Goal: Task Accomplishment & Management: Manage account settings

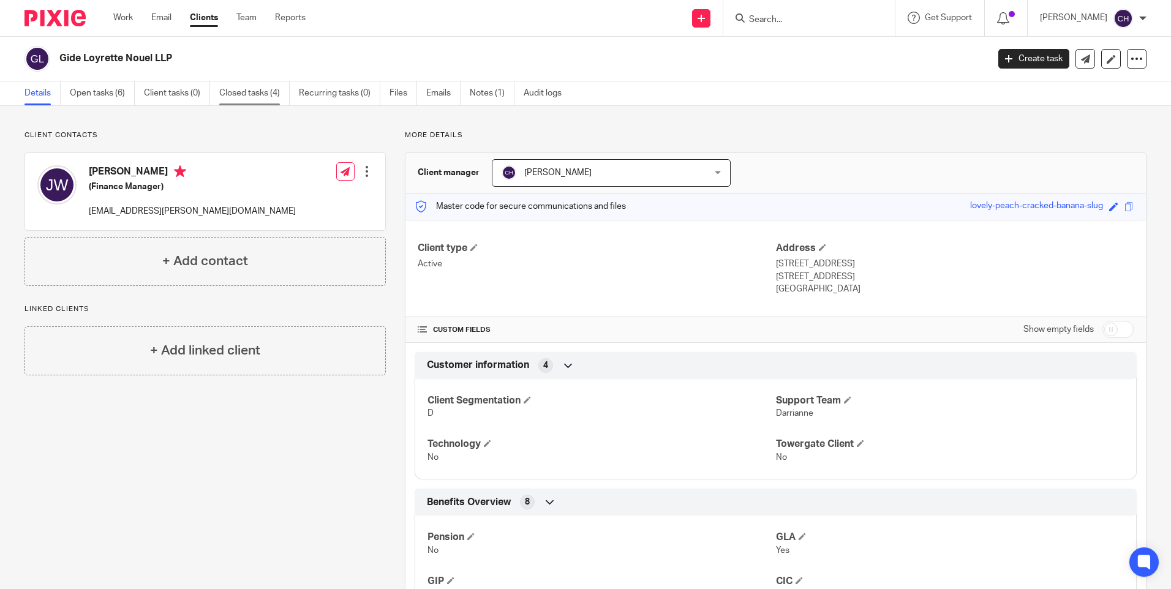
click at [246, 82] on link "Closed tasks (4)" at bounding box center [254, 93] width 70 height 24
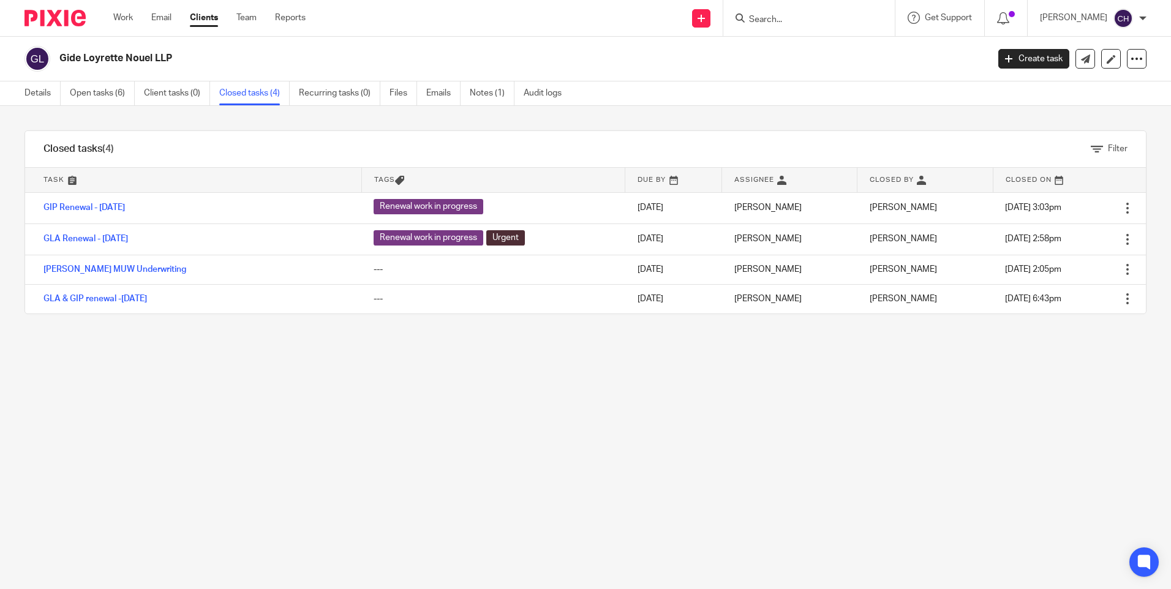
click at [820, 20] on input "Search" at bounding box center [803, 20] width 110 height 11
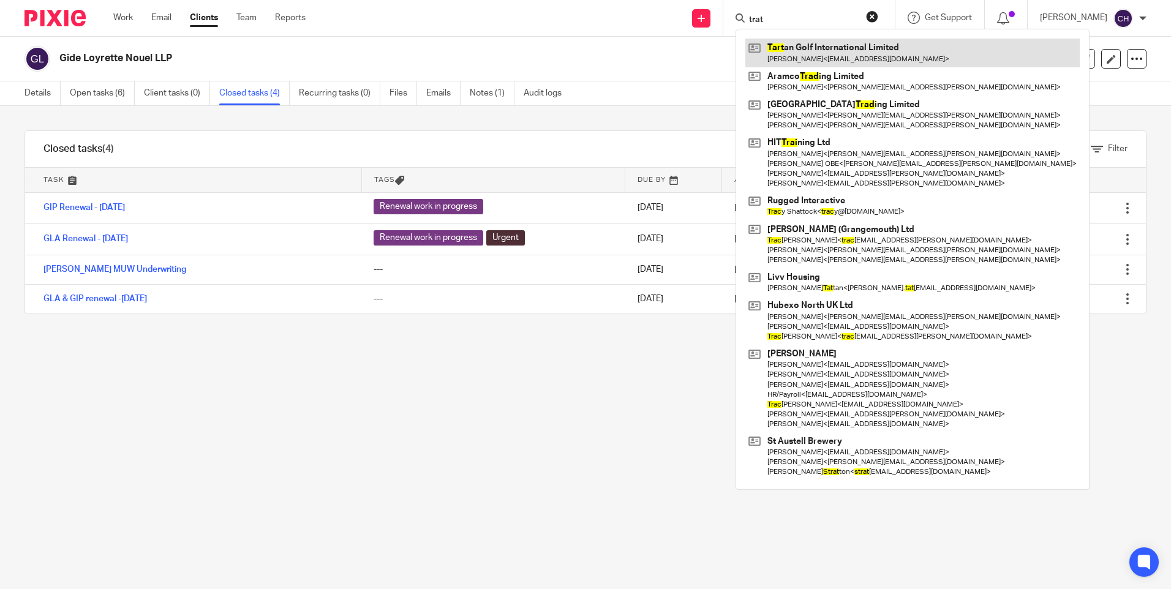
type input "trat"
click at [859, 50] on link at bounding box center [913, 53] width 335 height 28
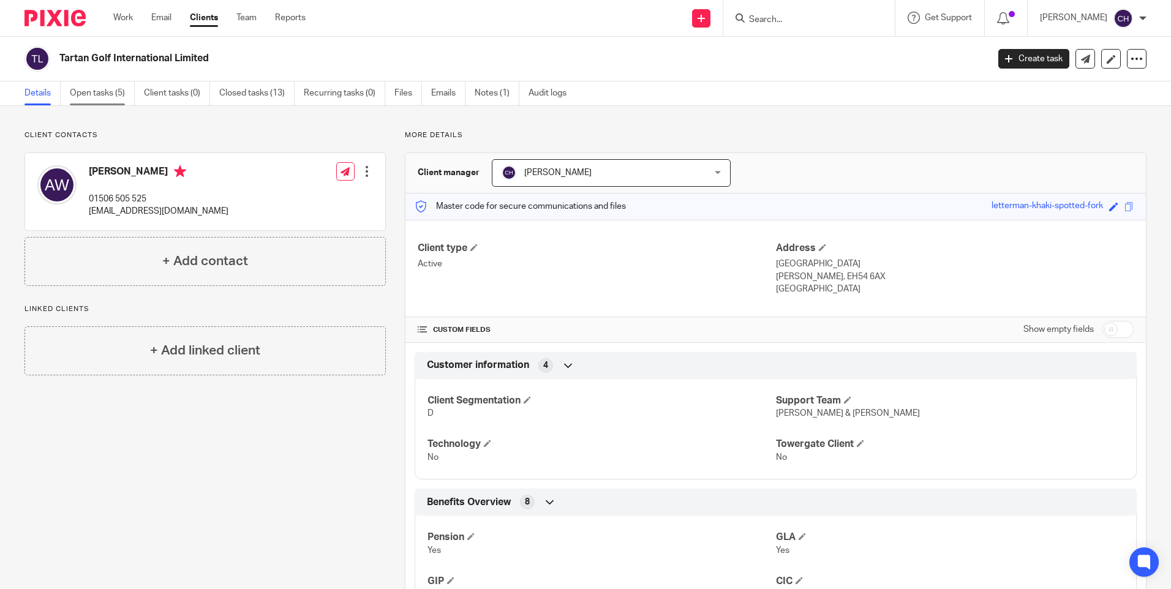
click at [99, 93] on link "Open tasks (5)" at bounding box center [102, 93] width 65 height 24
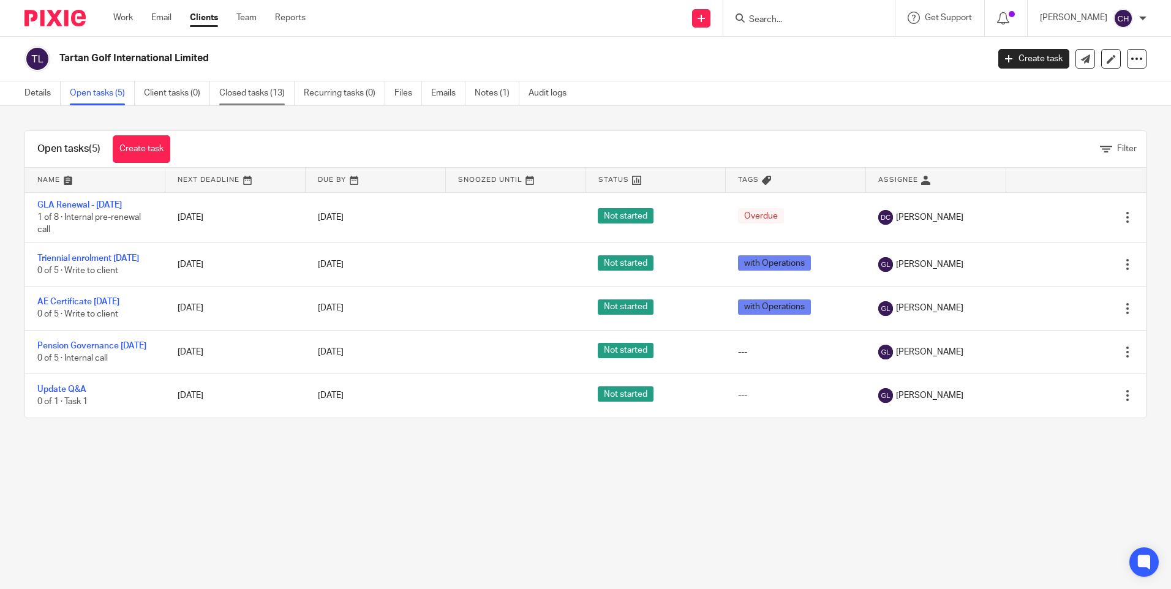
click at [255, 93] on link "Closed tasks (13)" at bounding box center [256, 93] width 75 height 24
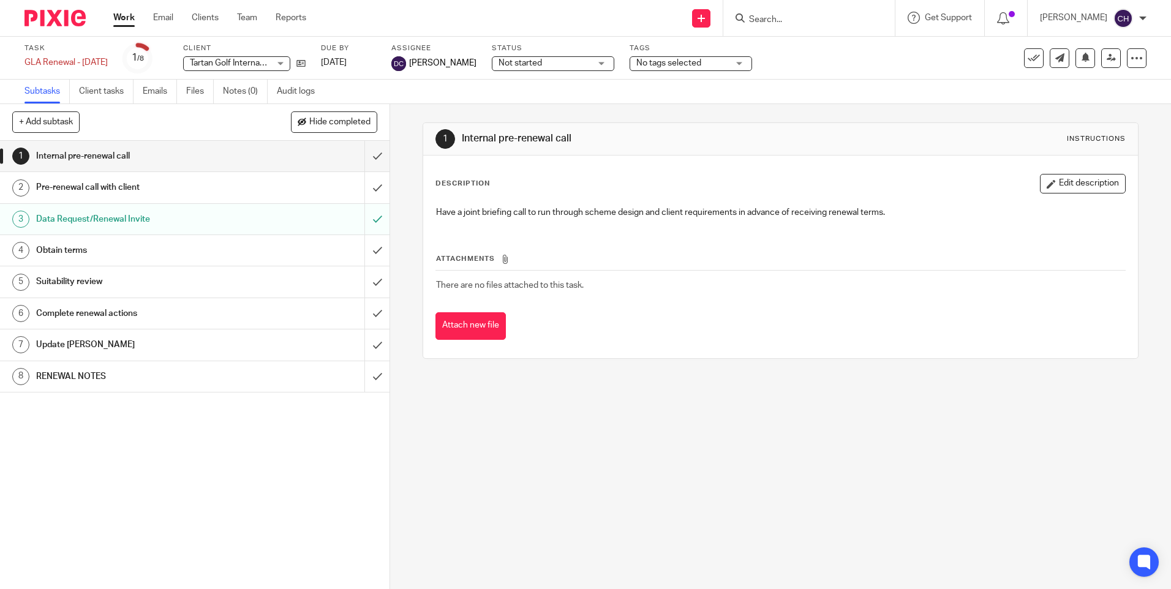
click at [61, 380] on h1 "RENEWAL NOTES" at bounding box center [141, 377] width 211 height 18
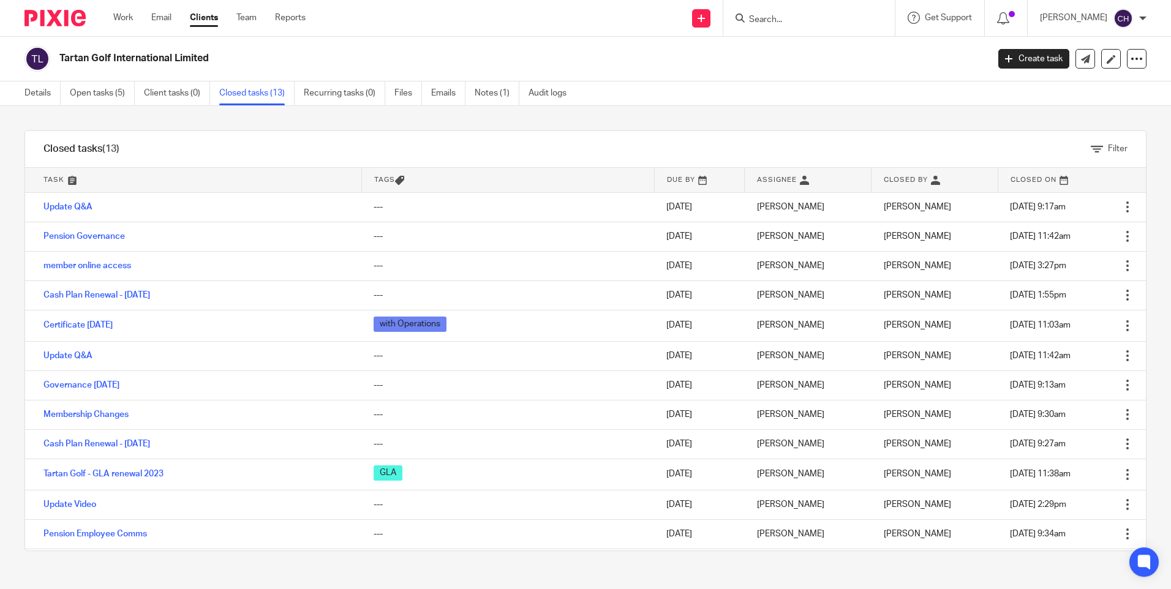
click at [999, 180] on link at bounding box center [1057, 180] width 117 height 25
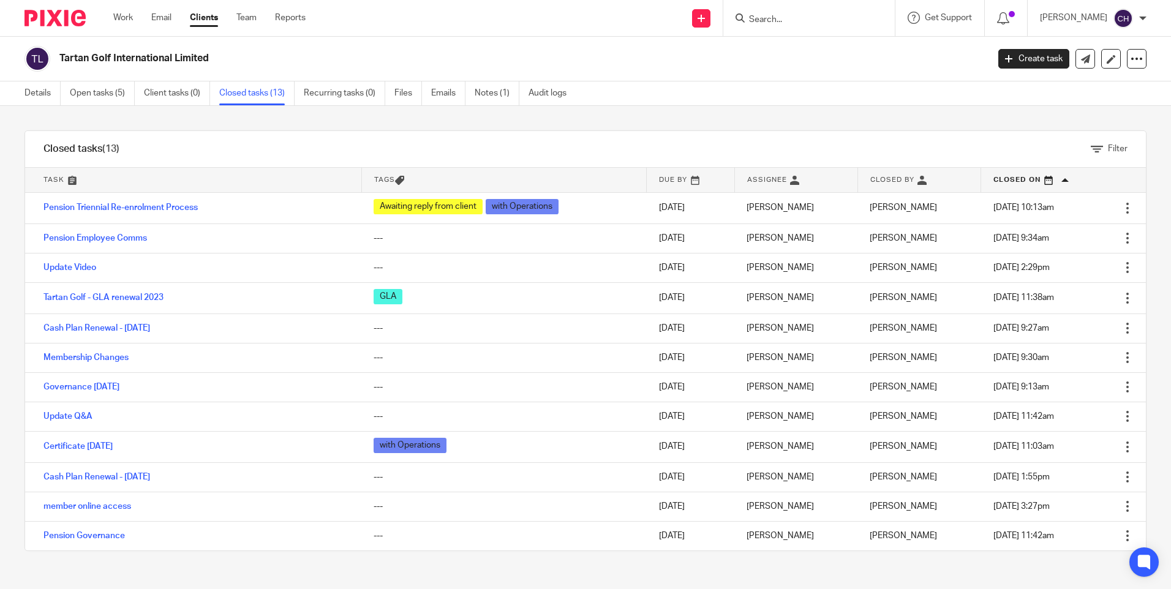
click at [982, 180] on link at bounding box center [1049, 180] width 134 height 25
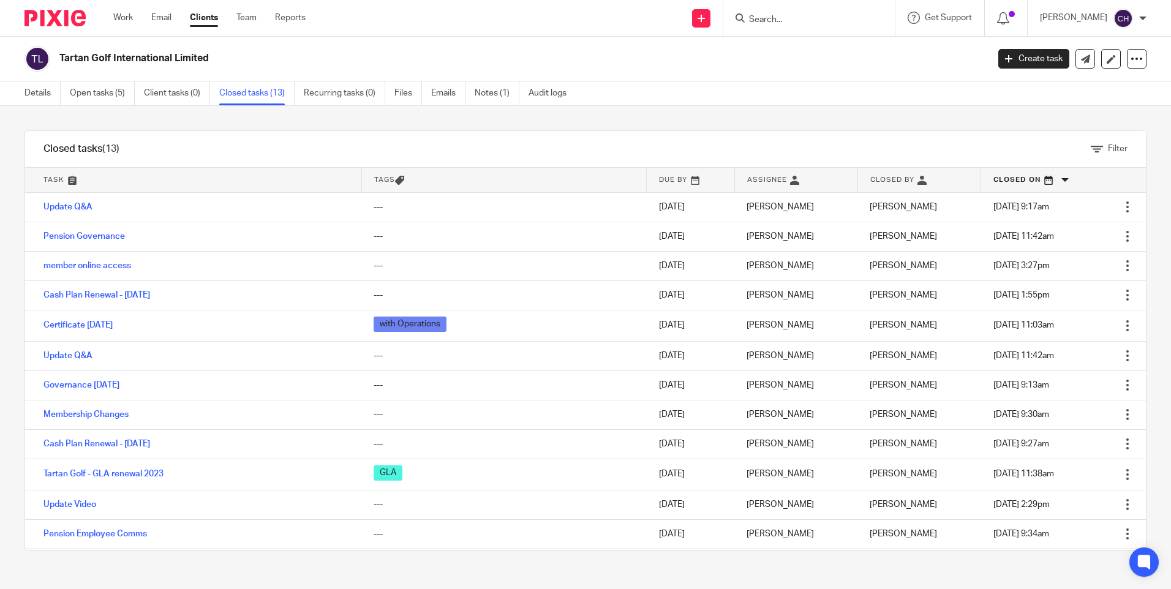
click at [64, 16] on img at bounding box center [55, 18] width 61 height 17
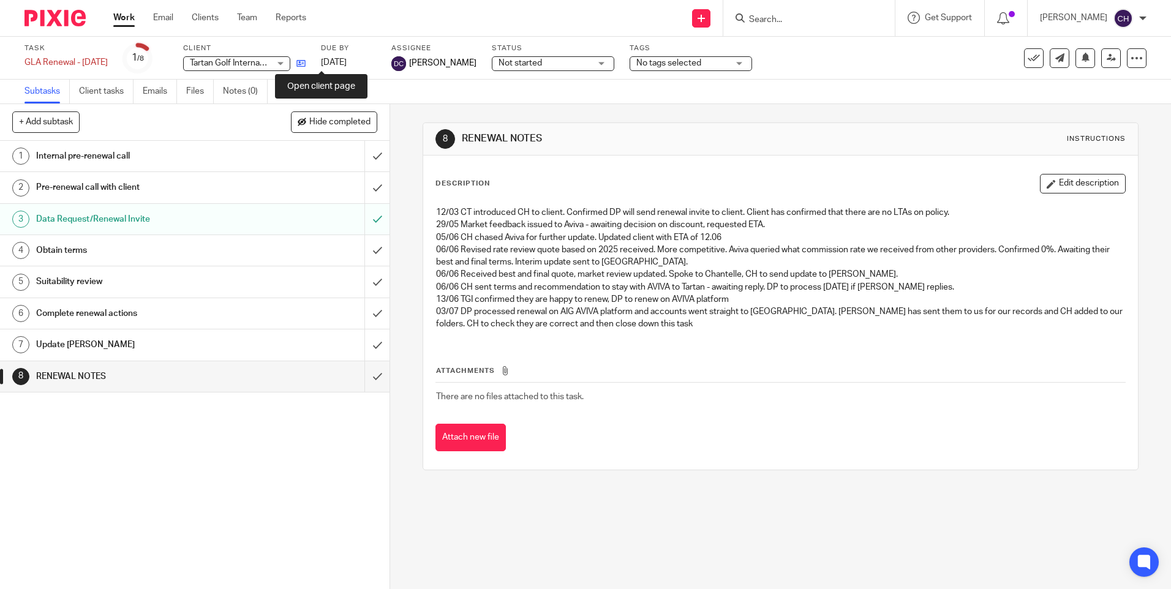
click at [306, 64] on icon at bounding box center [301, 63] width 9 height 9
click at [647, 324] on p "03/07 DP processed renewal on AIG AVIVA platform and accounts went straight to …" at bounding box center [780, 318] width 689 height 25
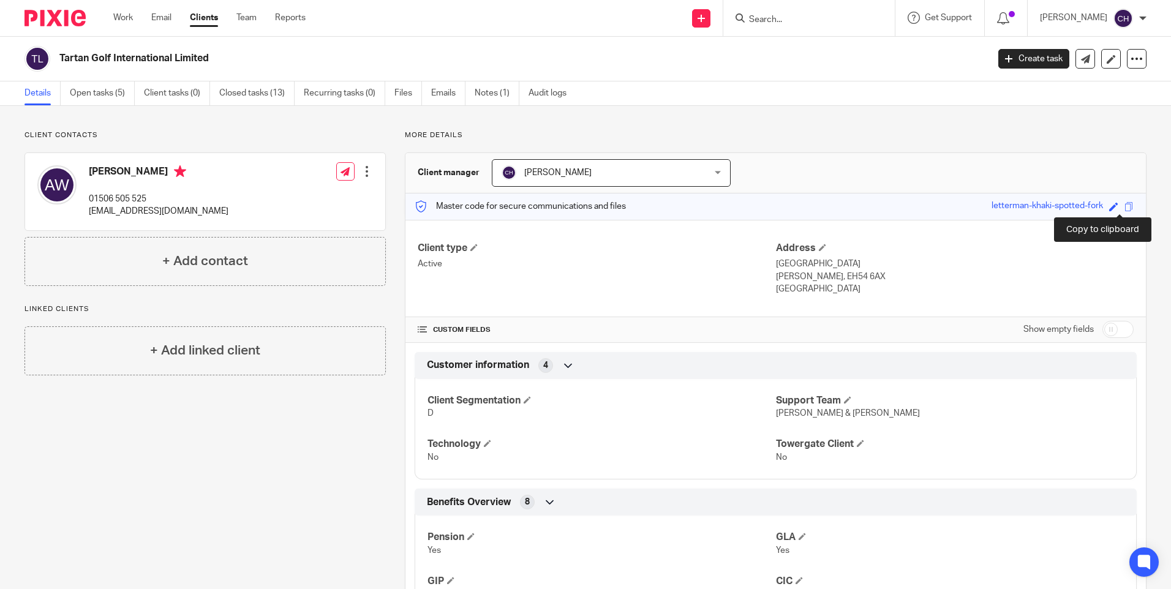
click at [1125, 206] on span at bounding box center [1129, 206] width 9 height 9
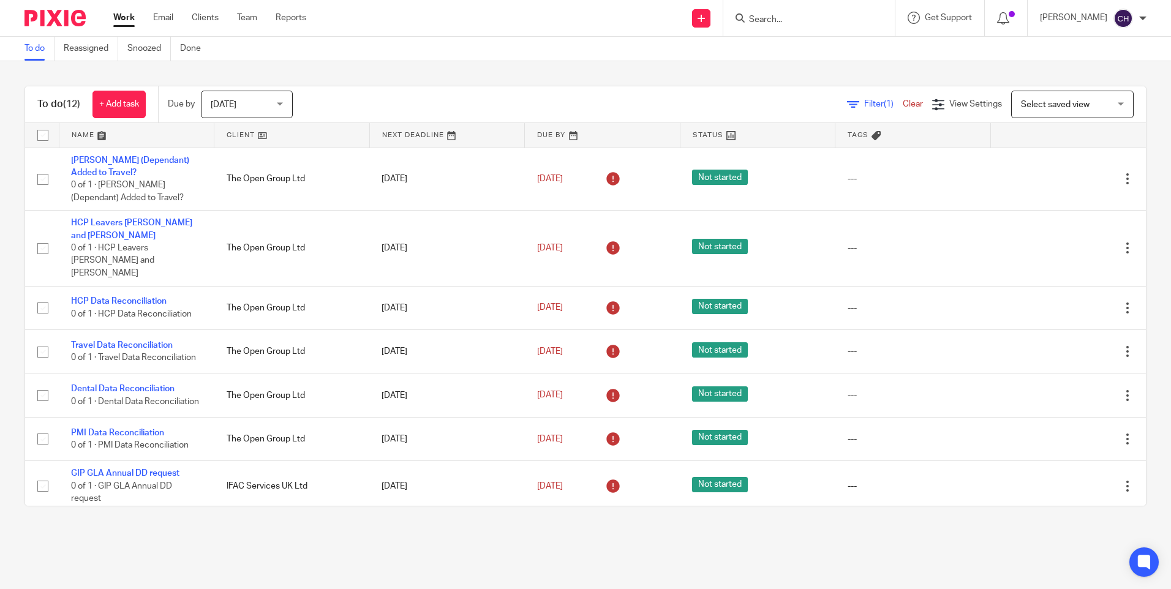
click at [784, 20] on input "Search" at bounding box center [803, 20] width 110 height 11
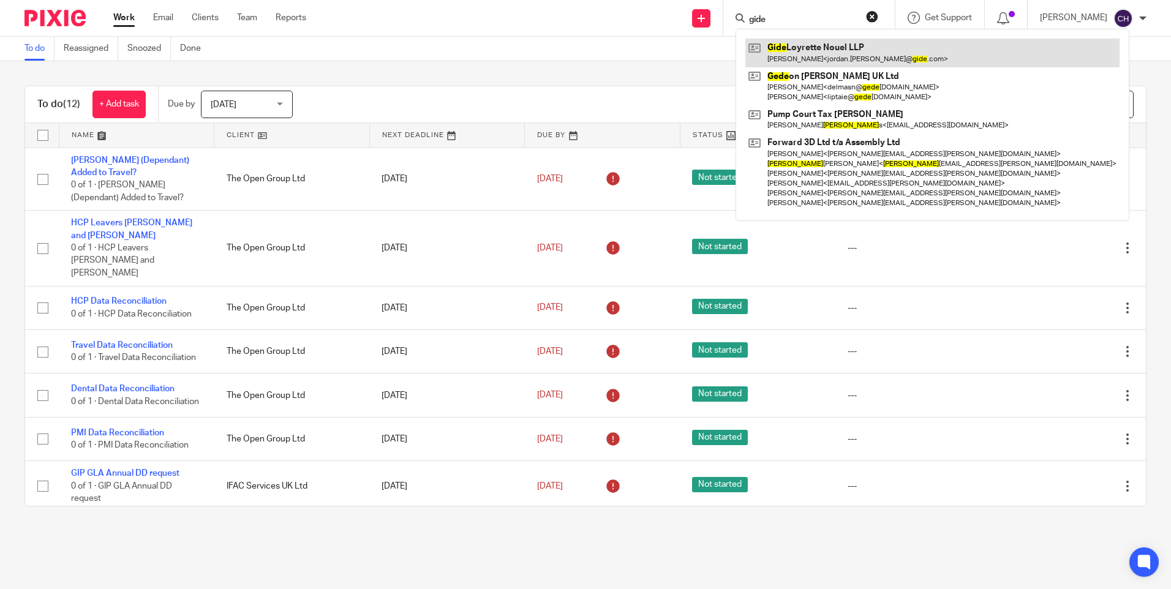
type input "gide"
click at [787, 46] on link at bounding box center [933, 53] width 374 height 28
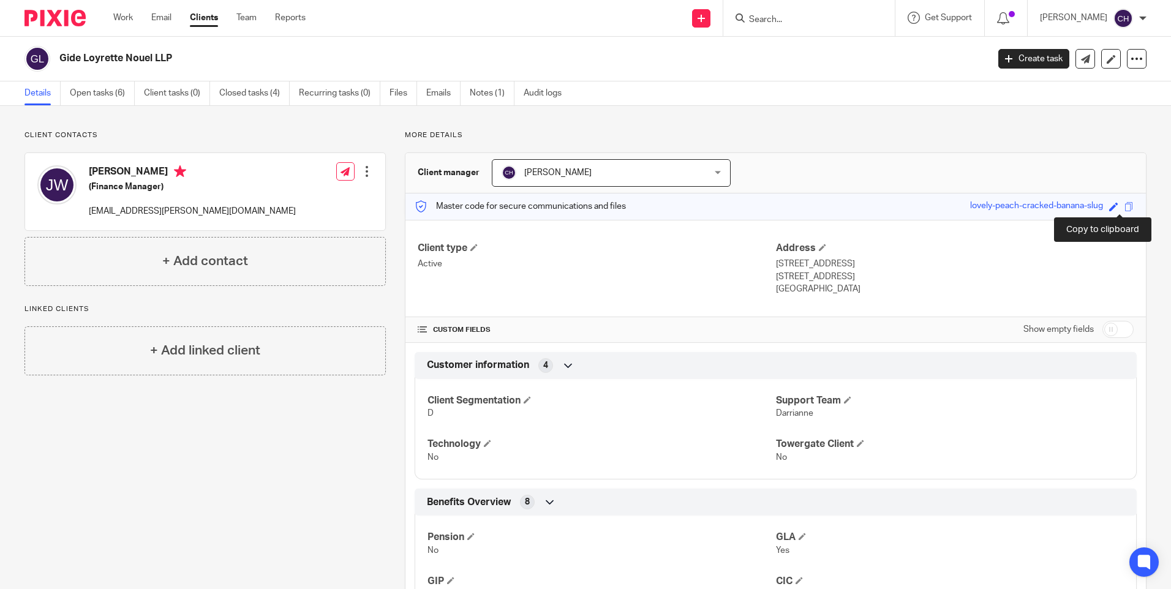
click at [1125, 208] on span at bounding box center [1129, 206] width 9 height 9
click at [1125, 206] on span at bounding box center [1129, 206] width 9 height 9
click at [1125, 202] on span at bounding box center [1129, 206] width 9 height 9
click at [99, 94] on link "Open tasks (6)" at bounding box center [102, 93] width 65 height 24
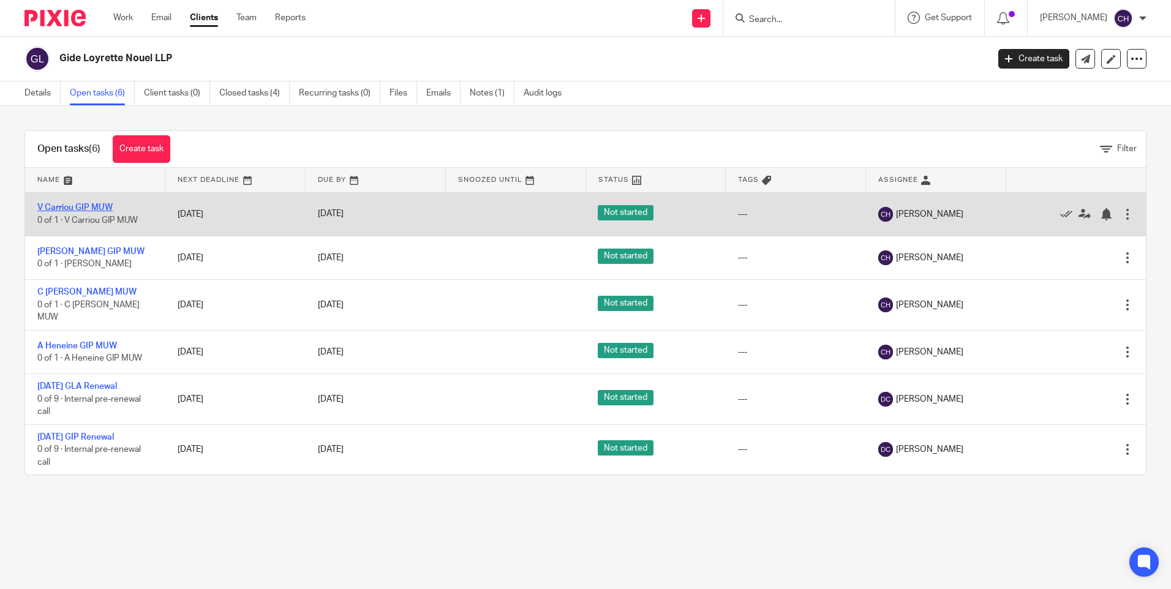
click at [53, 203] on link "V Carriou GIP MUW" at bounding box center [74, 207] width 75 height 9
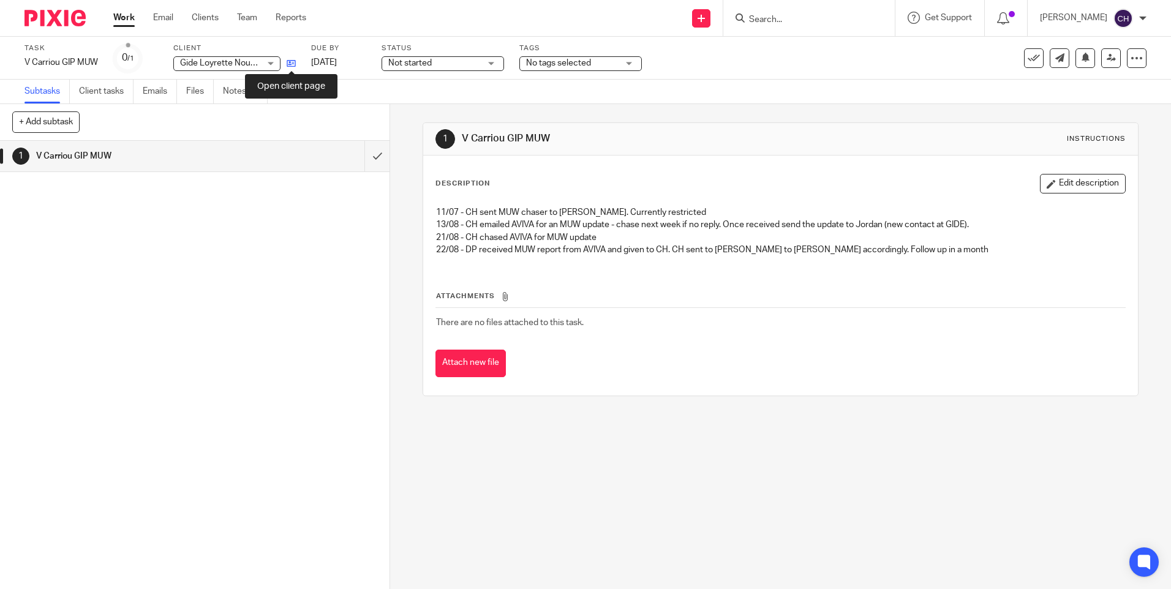
click at [292, 66] on icon at bounding box center [291, 63] width 9 height 9
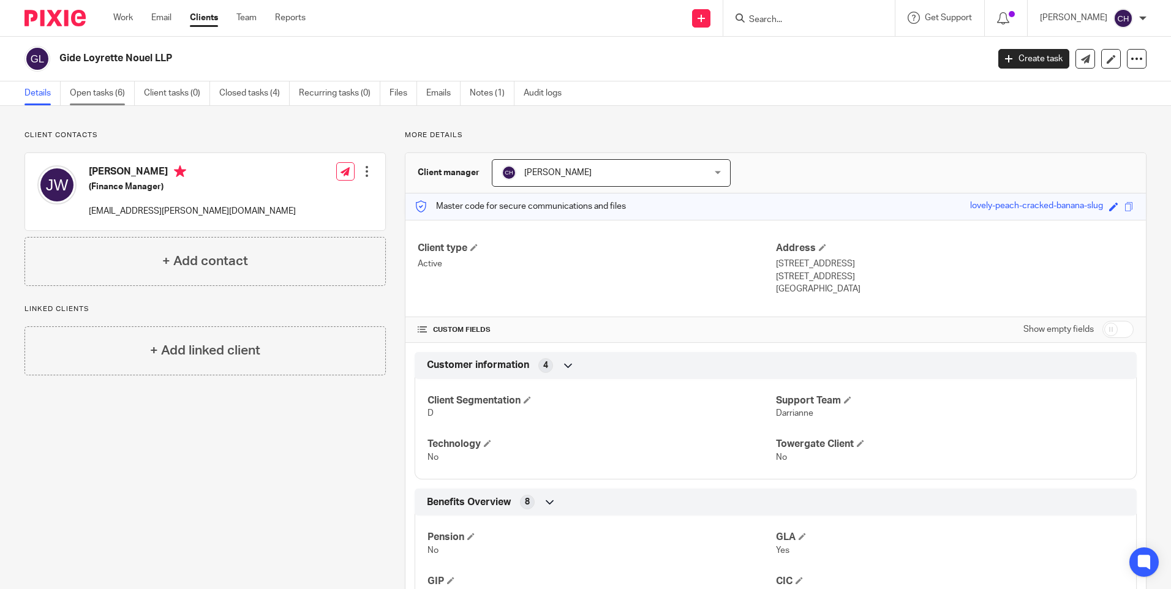
click at [127, 91] on link "Open tasks (6)" at bounding box center [102, 93] width 65 height 24
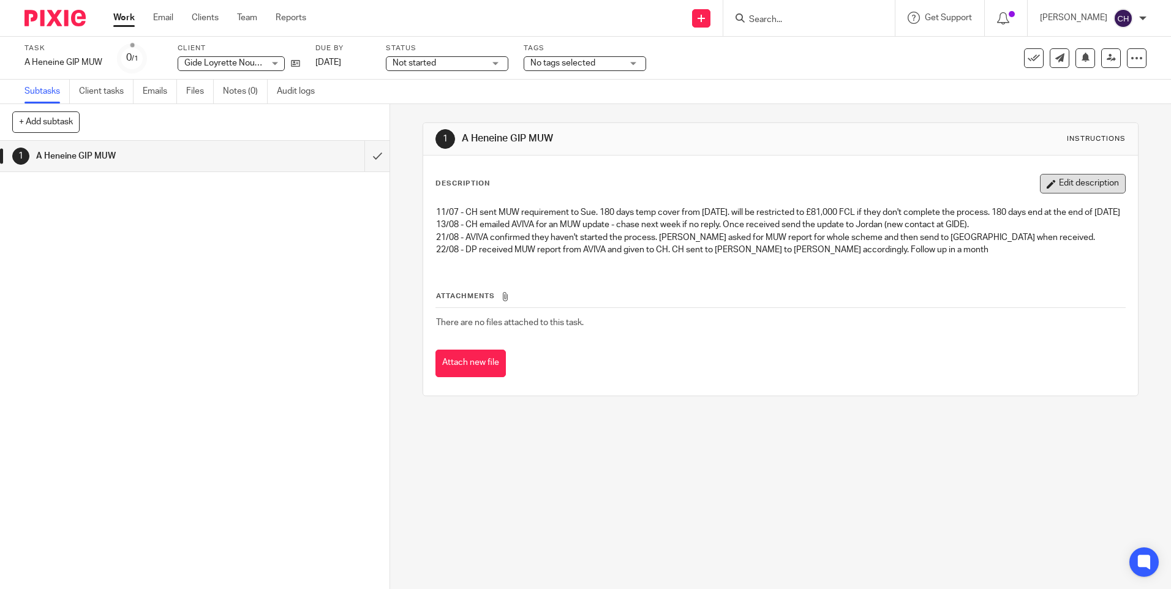
click at [1048, 186] on button "Edit description" at bounding box center [1083, 184] width 86 height 20
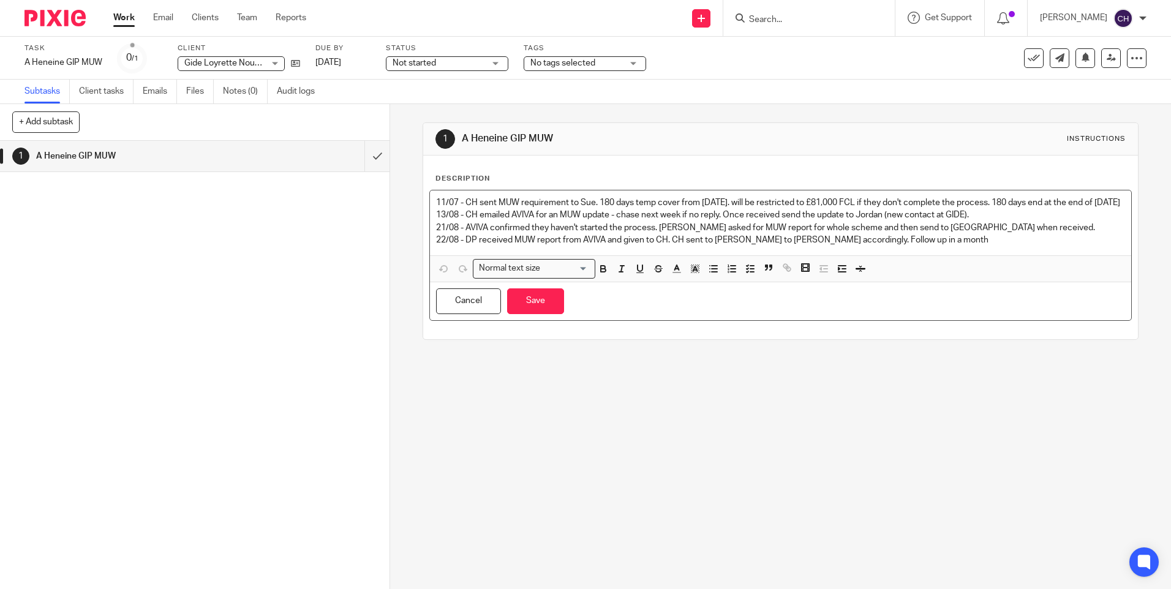
click at [930, 246] on p "22/08 - DP received MUW report from AVIVA and given to CH. CH sent to Jordan to…" at bounding box center [780, 240] width 689 height 12
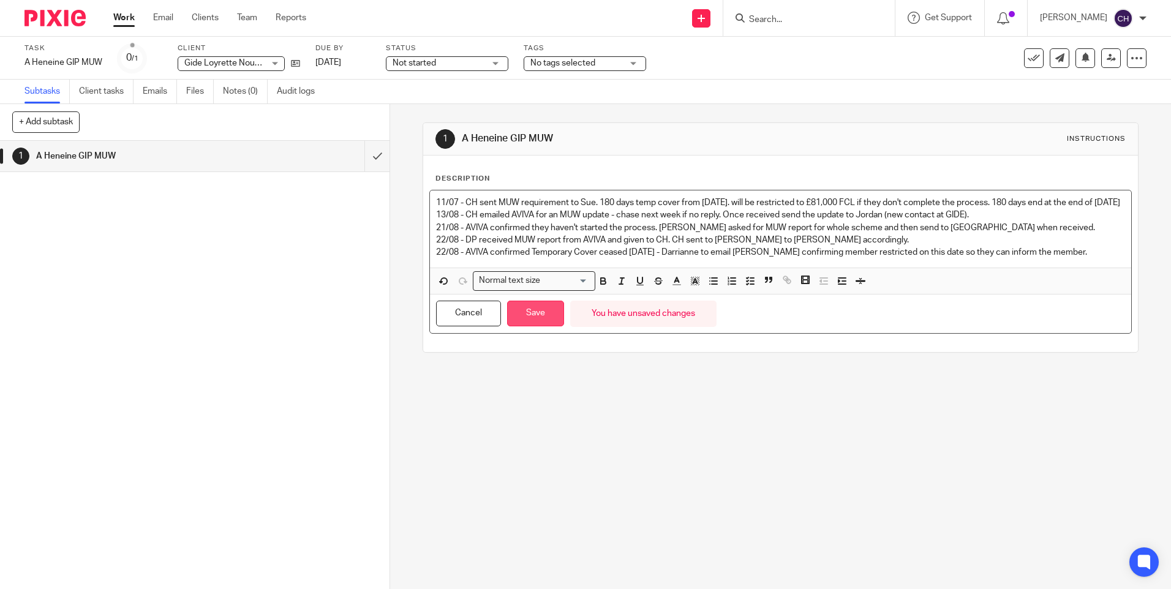
click at [525, 327] on button "Save" at bounding box center [535, 314] width 57 height 26
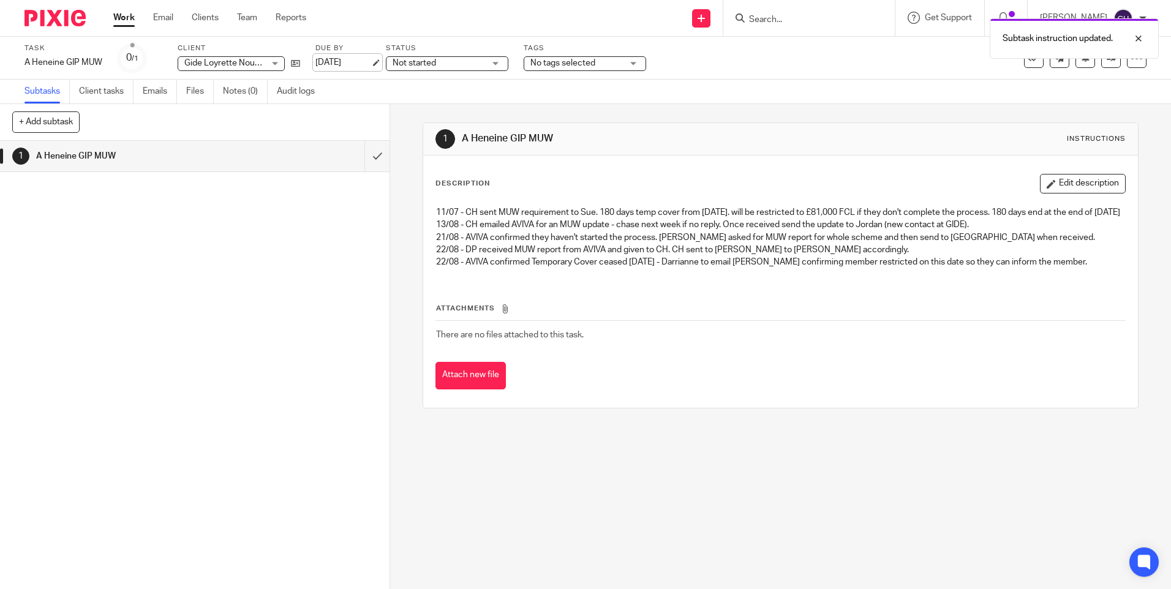
click at [344, 63] on link "[DATE]" at bounding box center [343, 62] width 55 height 13
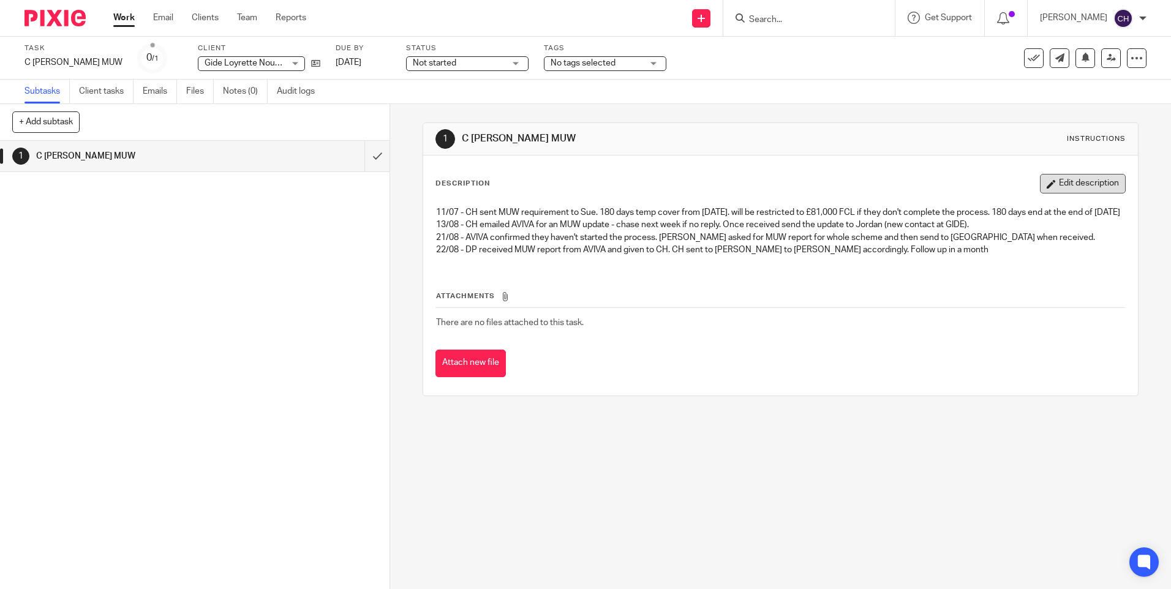
click at [1058, 188] on button "Edit description" at bounding box center [1083, 184] width 86 height 20
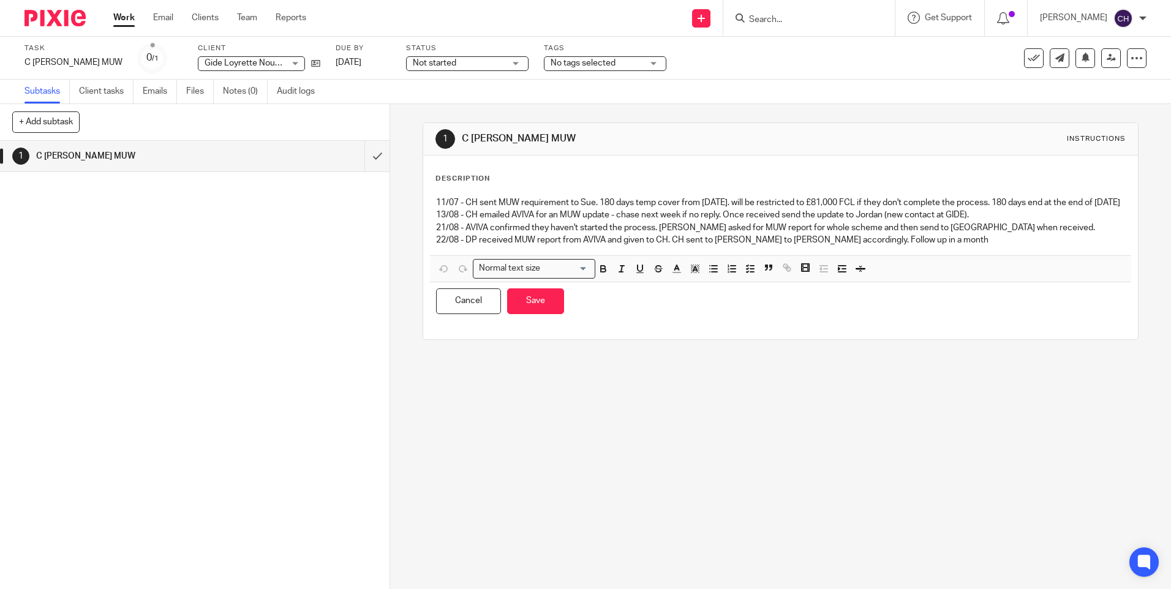
click at [914, 246] on p "22/08 - DP received MUW report from AVIVA and given to CH. CH sent to [PERSON_N…" at bounding box center [780, 240] width 689 height 12
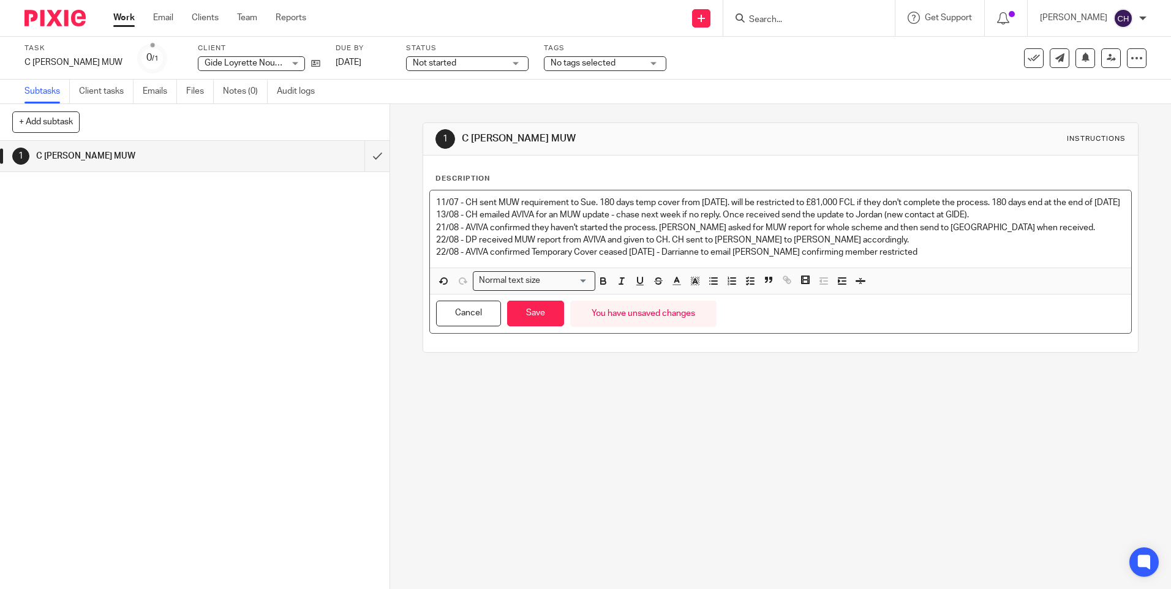
click at [952, 259] on p "22/08 - AVIVA confirmed Temporary Cover ceased 28th September 2025 - Darrianne …" at bounding box center [780, 252] width 689 height 12
drag, startPoint x: 1001, startPoint y: 266, endPoint x: 789, endPoint y: 277, distance: 211.7
click at [789, 268] on div "11/07 - CH sent MUW requirement to Sue. 180 days temp cover from 1st April 2025…" at bounding box center [780, 229] width 701 height 77
click at [993, 259] on p "22/08 - AVIVA confirmed Temporary Cover ceased 28th September 2025 - Darrianne …" at bounding box center [780, 252] width 689 height 12
click at [1029, 259] on p "22/08 - AVIVA confirmed Temporary Cover ceased 28th September 2025 - Darrianne …" at bounding box center [780, 252] width 689 height 12
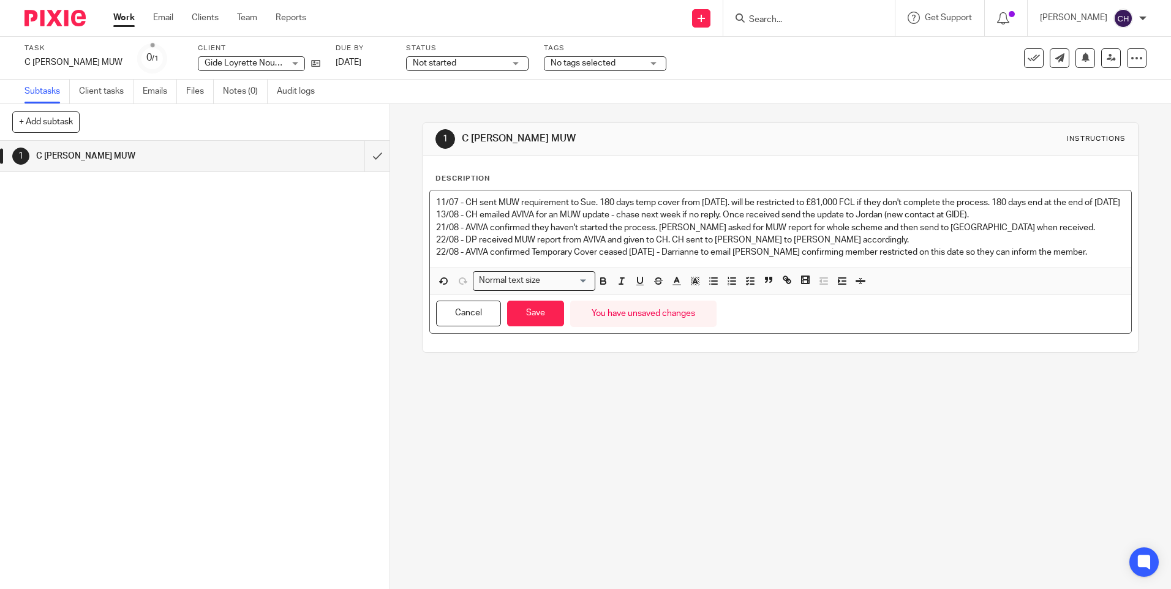
drag, startPoint x: 1108, startPoint y: 267, endPoint x: 385, endPoint y: 271, distance: 722.4
click at [385, 271] on div "+ Add subtask Cancel + Add 1 C Pollard GIP MUW Apply template Select one of the…" at bounding box center [585, 346] width 1171 height 485
copy p "22/08 - AVIVA confirmed Temporary Cover ceased 28th September 2025 - Darrianne …"
click at [542, 326] on button "Save" at bounding box center [535, 314] width 57 height 26
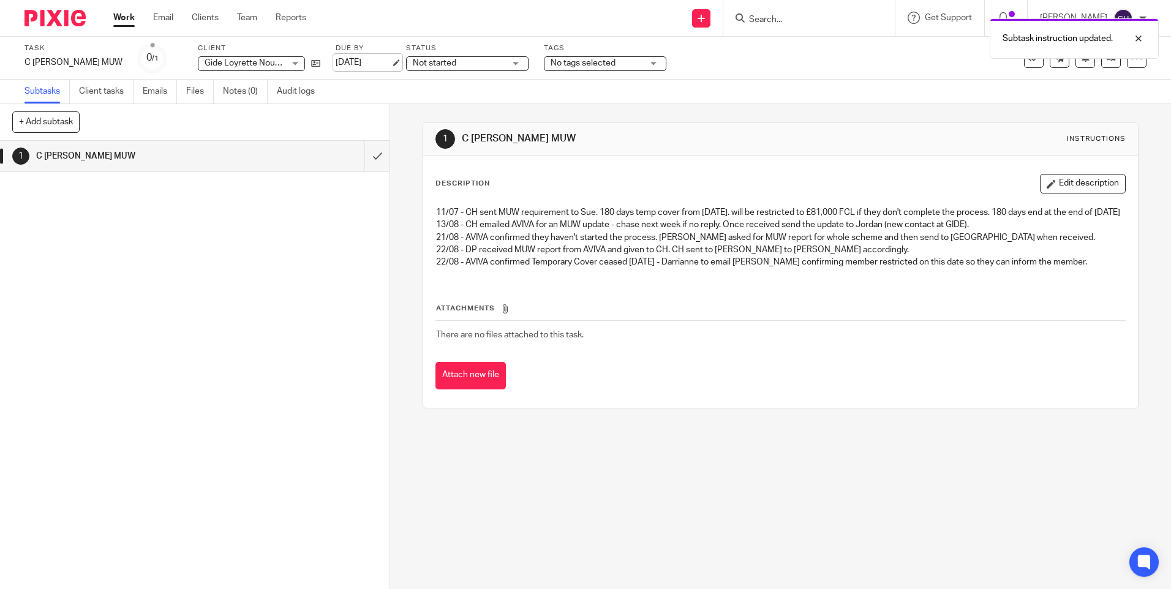
click at [343, 65] on link "[DATE]" at bounding box center [363, 62] width 55 height 13
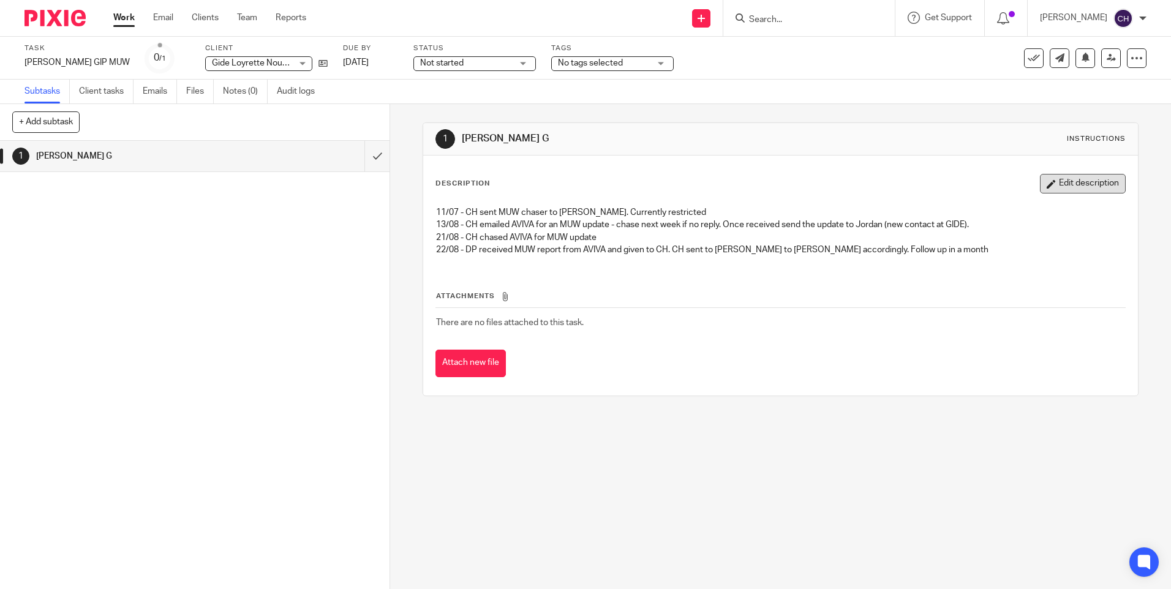
click at [1096, 185] on button "Edit description" at bounding box center [1083, 184] width 86 height 20
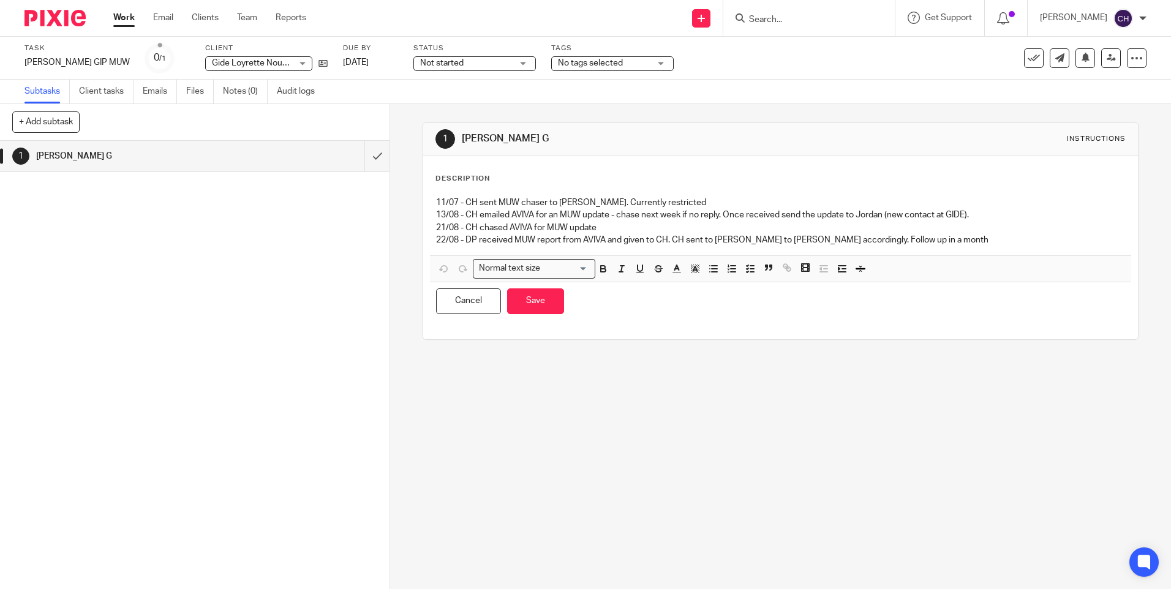
click at [945, 244] on p "22/08 - DP received MUW report from AVIVA and given to CH. CH sent to [PERSON_N…" at bounding box center [780, 240] width 689 height 12
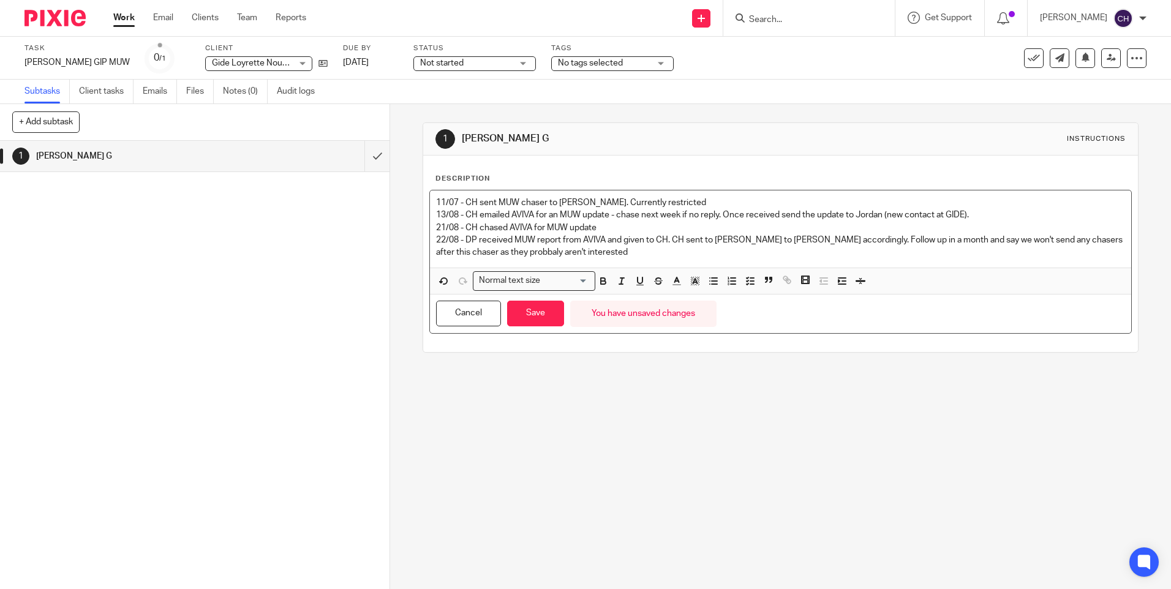
drag, startPoint x: 461, startPoint y: 257, endPoint x: 470, endPoint y: 251, distance: 10.7
click at [470, 251] on p "22/08 - DP received MUW report from AVIVA and given to CH. CH sent to [PERSON_N…" at bounding box center [780, 246] width 689 height 25
click at [588, 248] on p "22/08 - DP received MUW report from AVIVA and given to CH. CH sent to [PERSON_N…" at bounding box center [780, 246] width 689 height 25
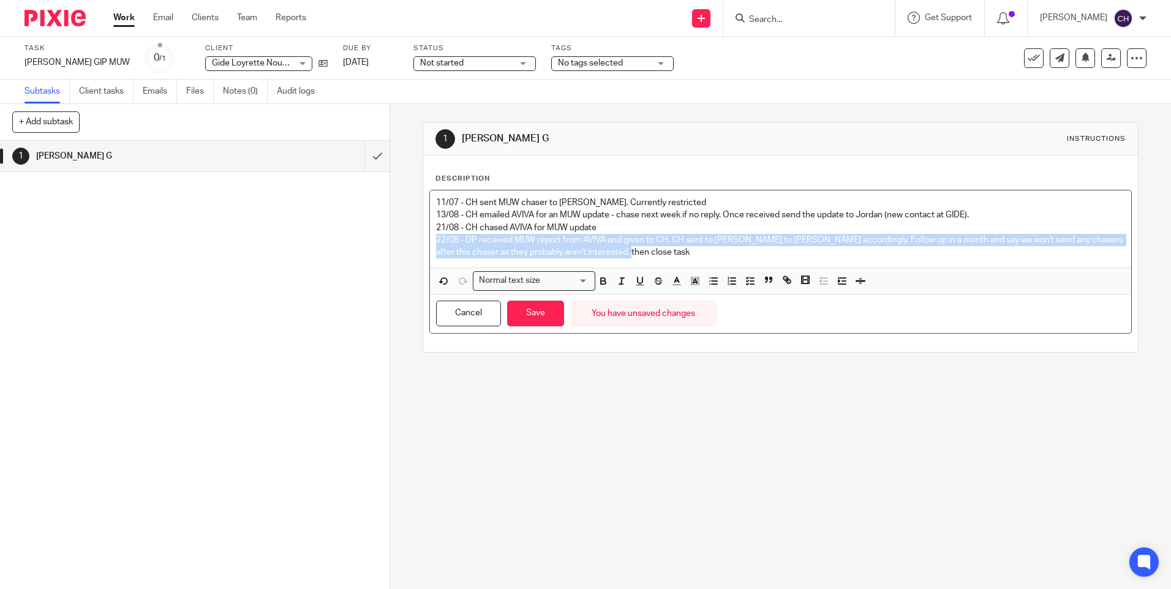
drag, startPoint x: 635, startPoint y: 253, endPoint x: 423, endPoint y: 244, distance: 212.2
click at [423, 244] on div "Description 11/07 - CH sent MUW chaser to [PERSON_NAME]. Currently restricted 1…" at bounding box center [780, 254] width 714 height 197
copy p "22/08 - DP received MUW report from AVIVA and given to CH. CH sent to [PERSON_N…"
click at [537, 316] on button "Save" at bounding box center [535, 314] width 57 height 26
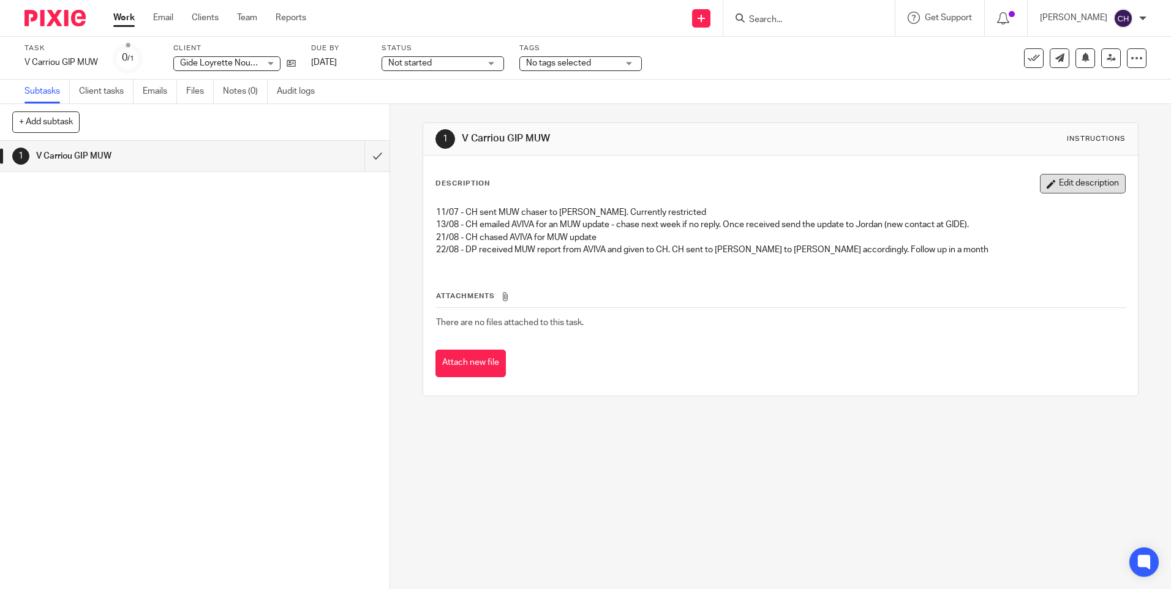
click at [1051, 186] on button "Edit description" at bounding box center [1083, 184] width 86 height 20
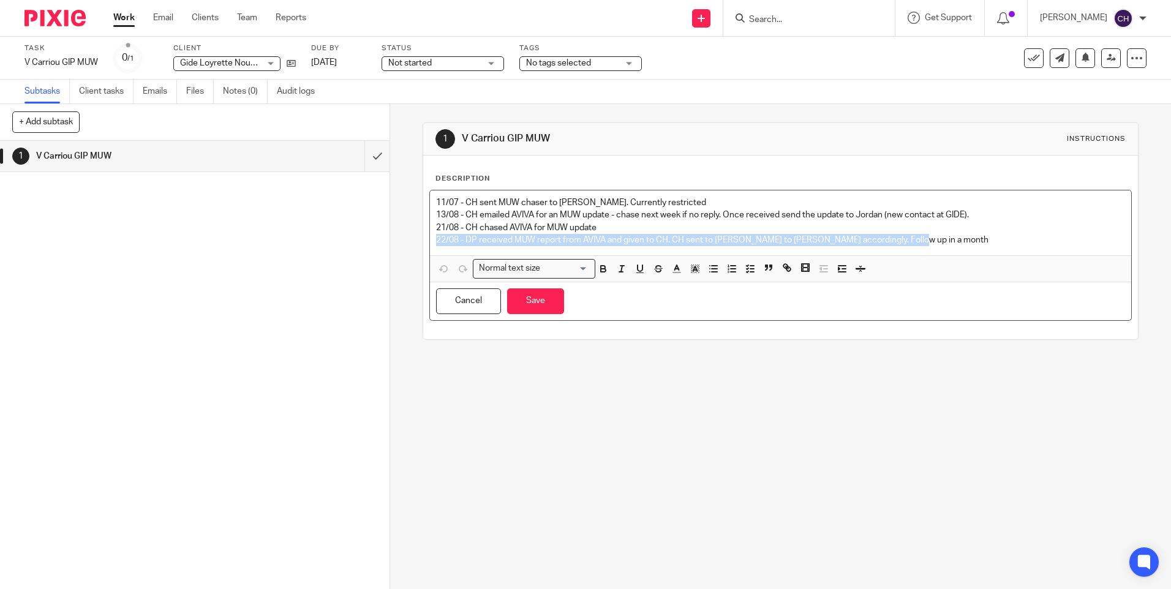
drag, startPoint x: 916, startPoint y: 240, endPoint x: 399, endPoint y: 243, distance: 517.1
click at [399, 243] on div "1 V Carriou GIP MUW Instructions Description 11/07 - CH sent MUW chaser to Sue.…" at bounding box center [780, 346] width 781 height 485
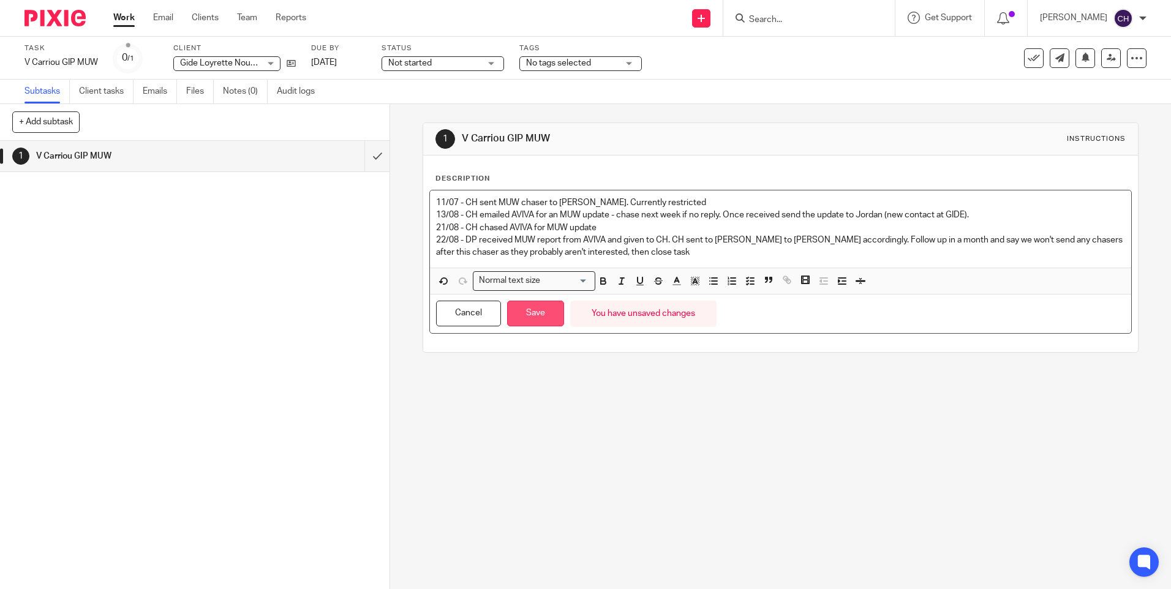
click at [532, 312] on button "Save" at bounding box center [535, 314] width 57 height 26
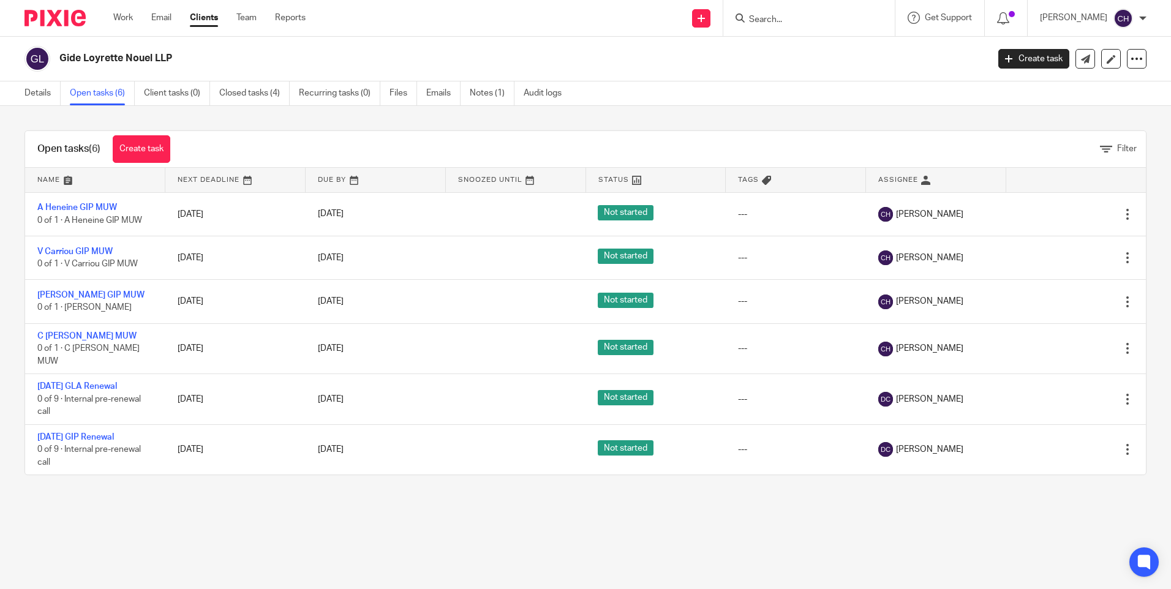
click at [48, 15] on img at bounding box center [55, 18] width 61 height 17
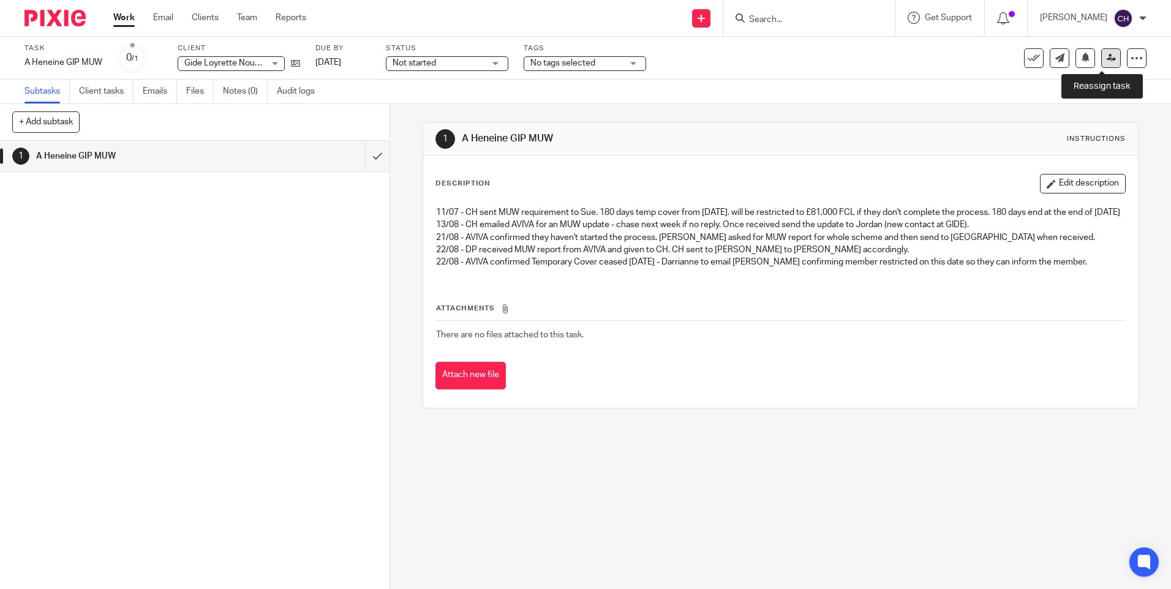
click at [1107, 58] on icon at bounding box center [1111, 57] width 9 height 9
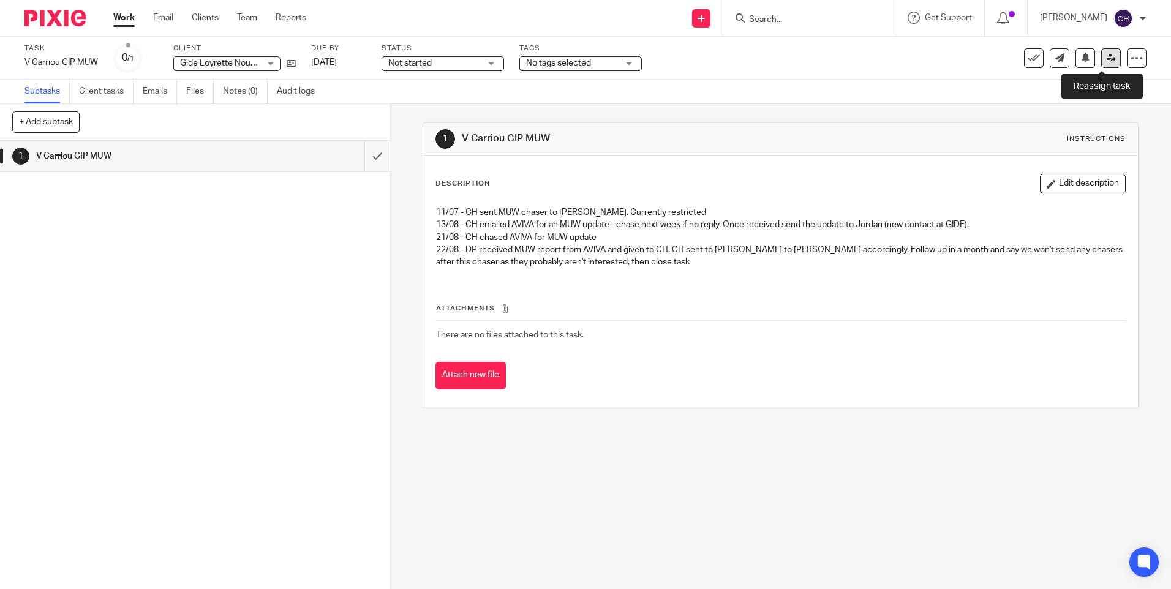
click at [1107, 58] on icon at bounding box center [1111, 57] width 9 height 9
click at [1107, 59] on icon at bounding box center [1111, 57] width 9 height 9
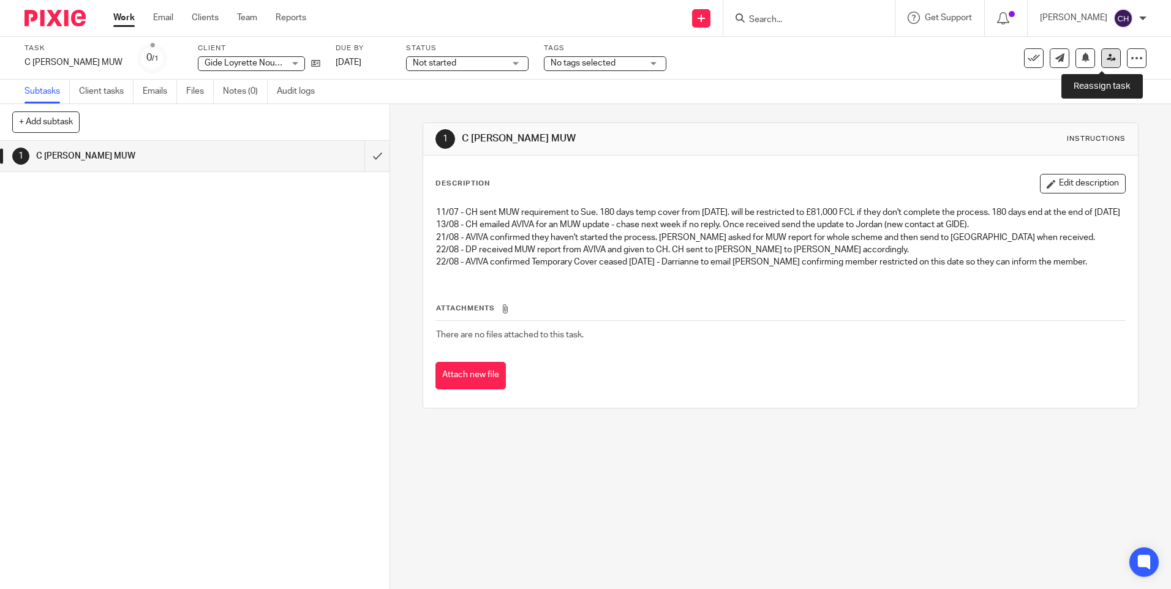
click at [1102, 56] on link at bounding box center [1112, 58] width 20 height 20
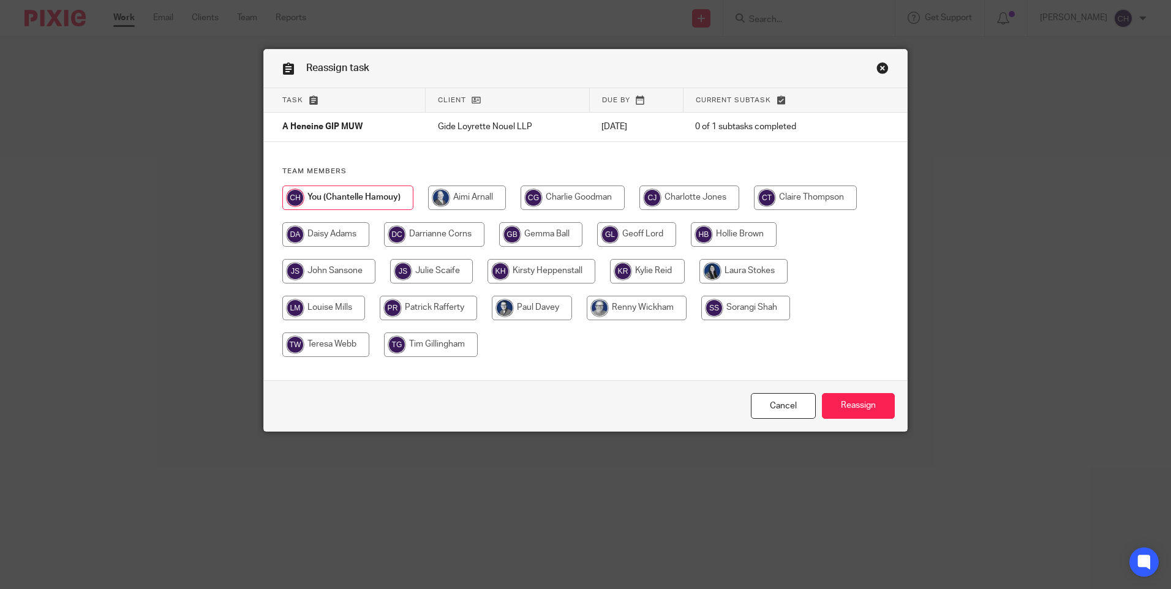
click at [424, 234] on input "radio" at bounding box center [434, 234] width 100 height 25
radio input "true"
click at [840, 410] on input "Reassign" at bounding box center [858, 406] width 73 height 26
click at [436, 241] on input "radio" at bounding box center [434, 234] width 100 height 25
radio input "true"
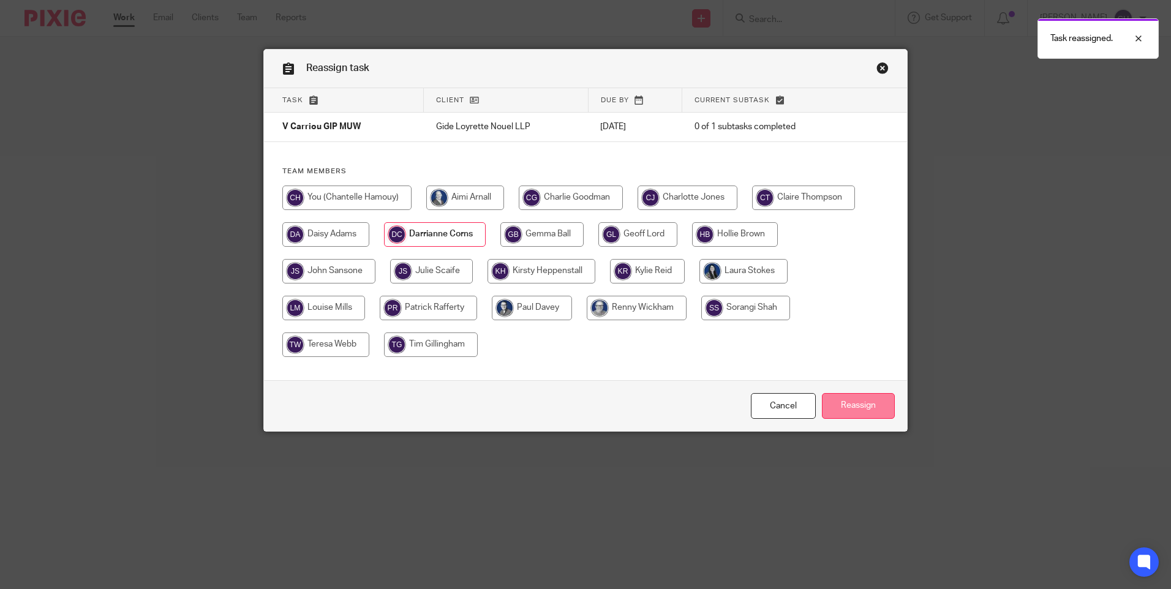
click at [833, 402] on input "Reassign" at bounding box center [858, 406] width 73 height 26
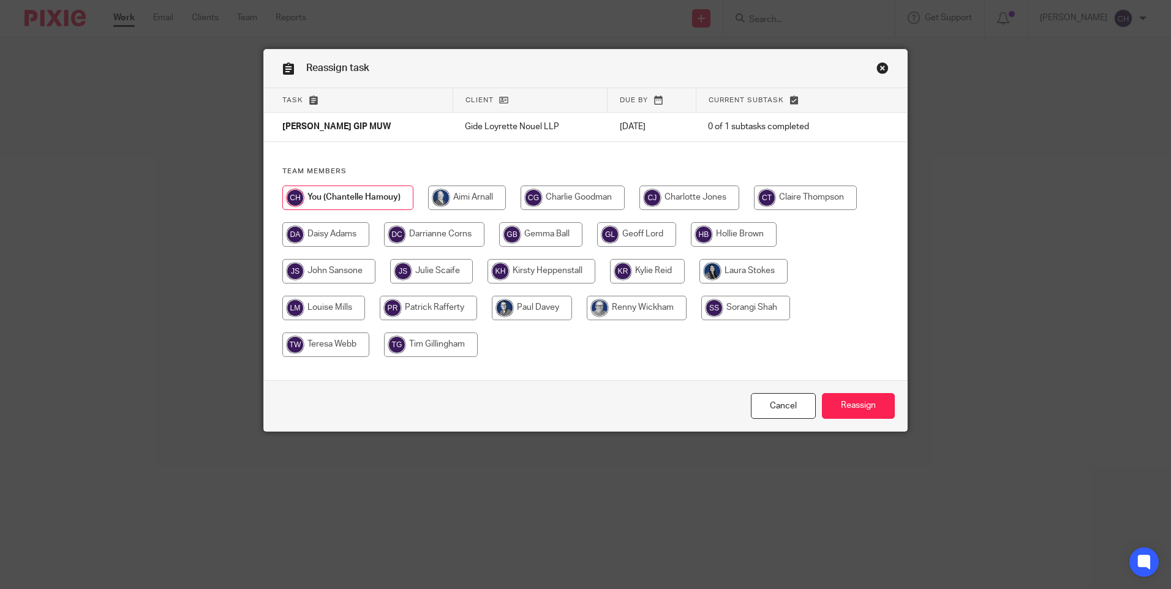
click at [443, 232] on input "radio" at bounding box center [434, 234] width 100 height 25
radio input "true"
click at [838, 401] on input "Reassign" at bounding box center [858, 406] width 73 height 26
click at [434, 238] on input "radio" at bounding box center [434, 234] width 100 height 25
radio input "true"
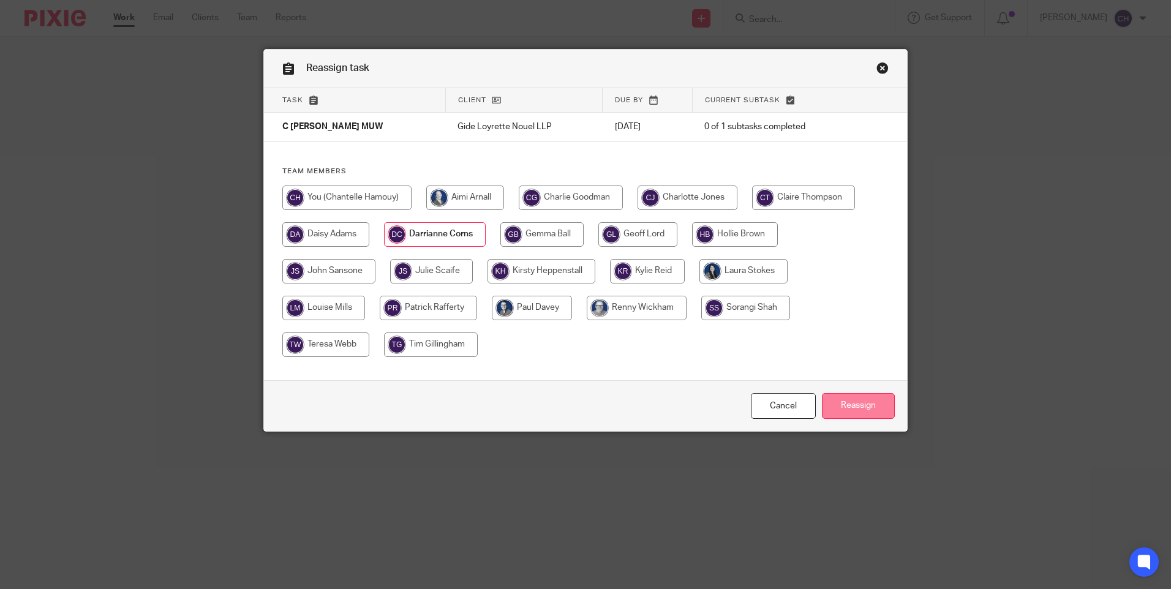
click at [854, 407] on input "Reassign" at bounding box center [858, 406] width 73 height 26
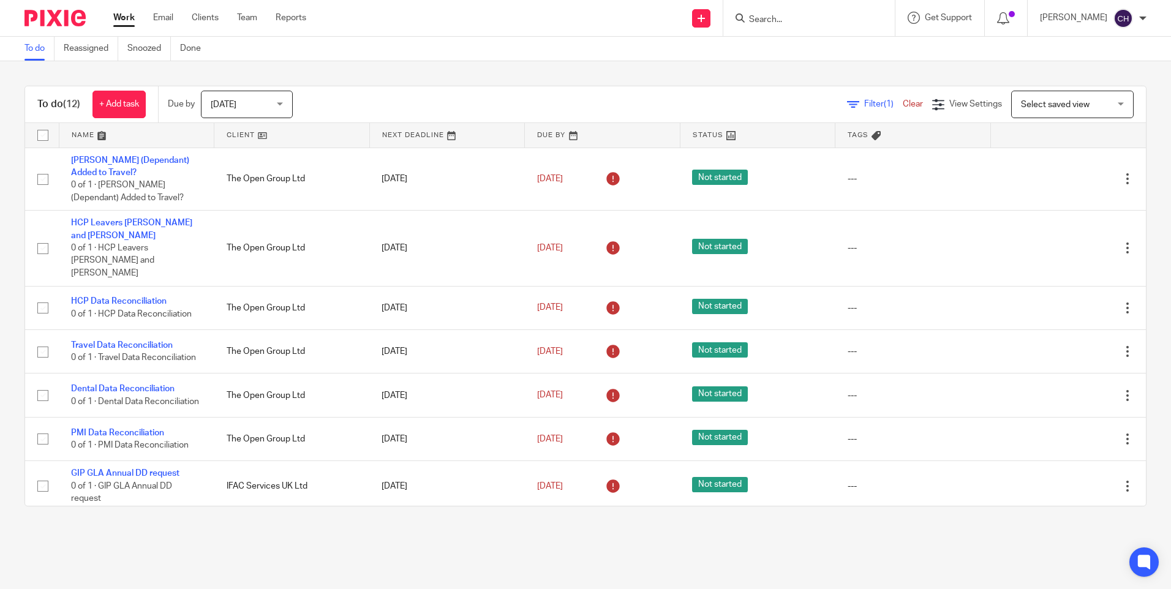
click at [785, 21] on input "Search" at bounding box center [803, 20] width 110 height 11
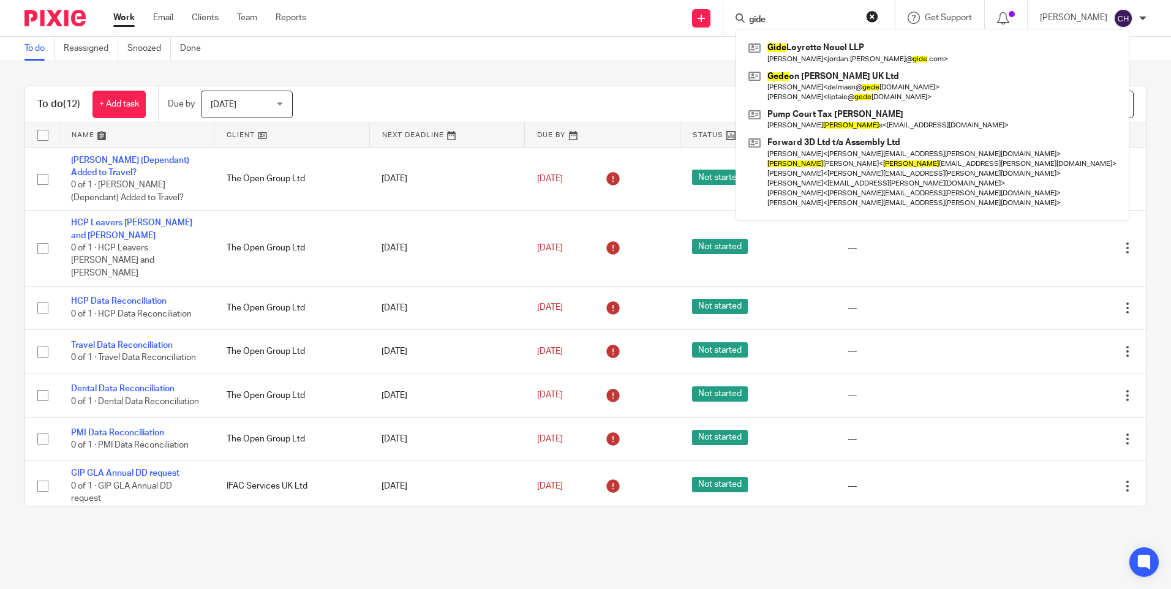
type input "gide"
click button "submit" at bounding box center [0, 0] width 0 height 0
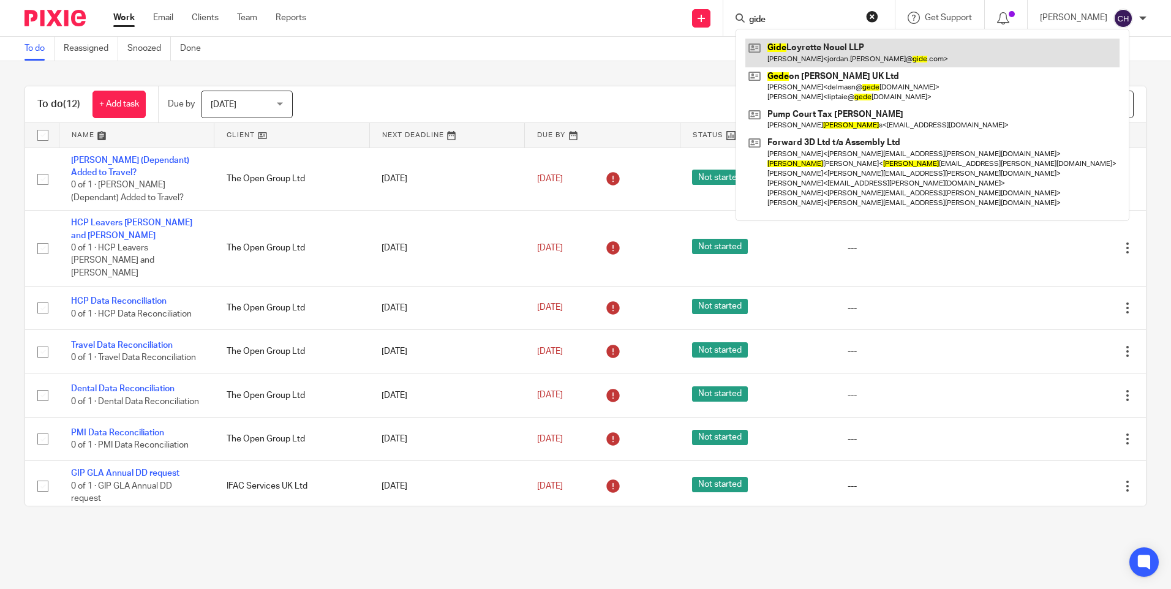
click at [798, 45] on link at bounding box center [933, 53] width 374 height 28
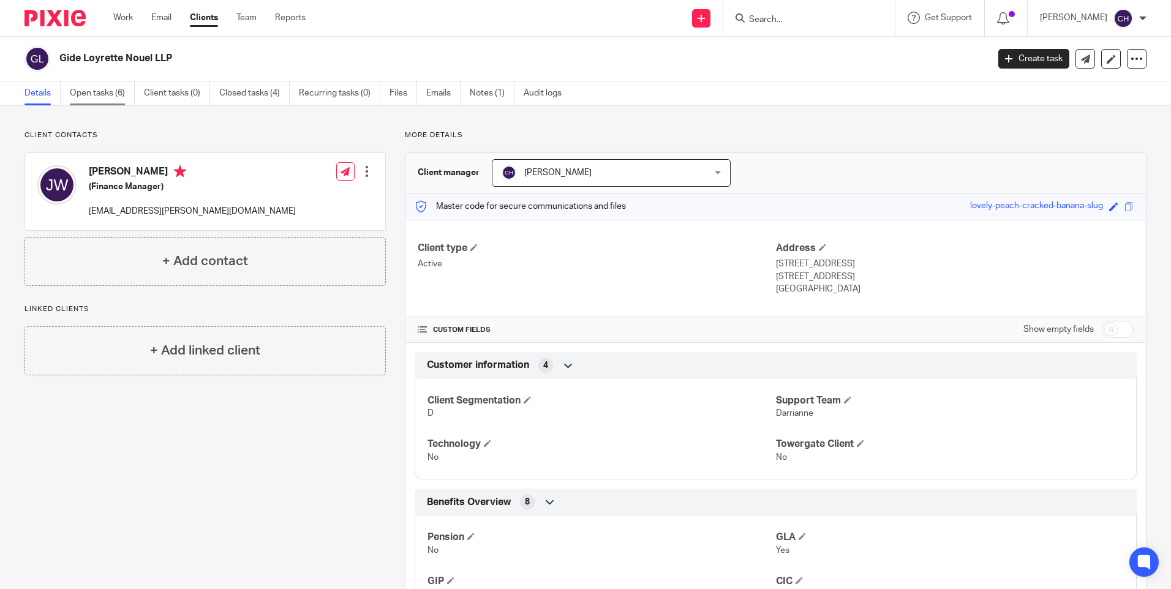
click at [90, 91] on link "Open tasks (6)" at bounding box center [102, 93] width 65 height 24
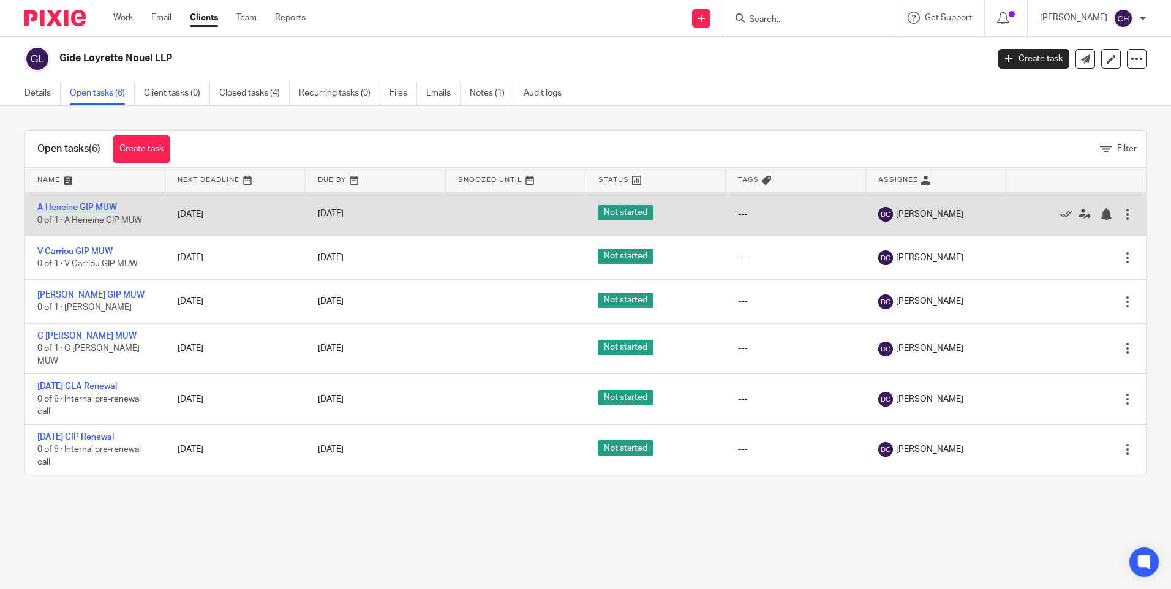
click at [76, 209] on link "A Heneine GIP MUW" at bounding box center [77, 207] width 80 height 9
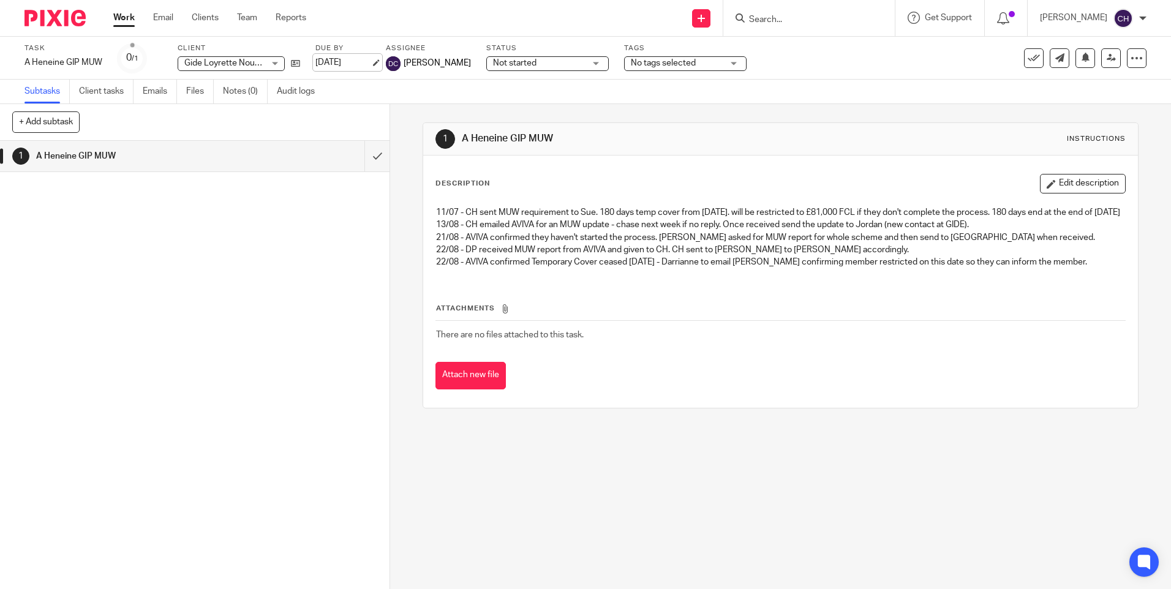
click at [371, 61] on link "28 Aug 2025" at bounding box center [343, 62] width 55 height 13
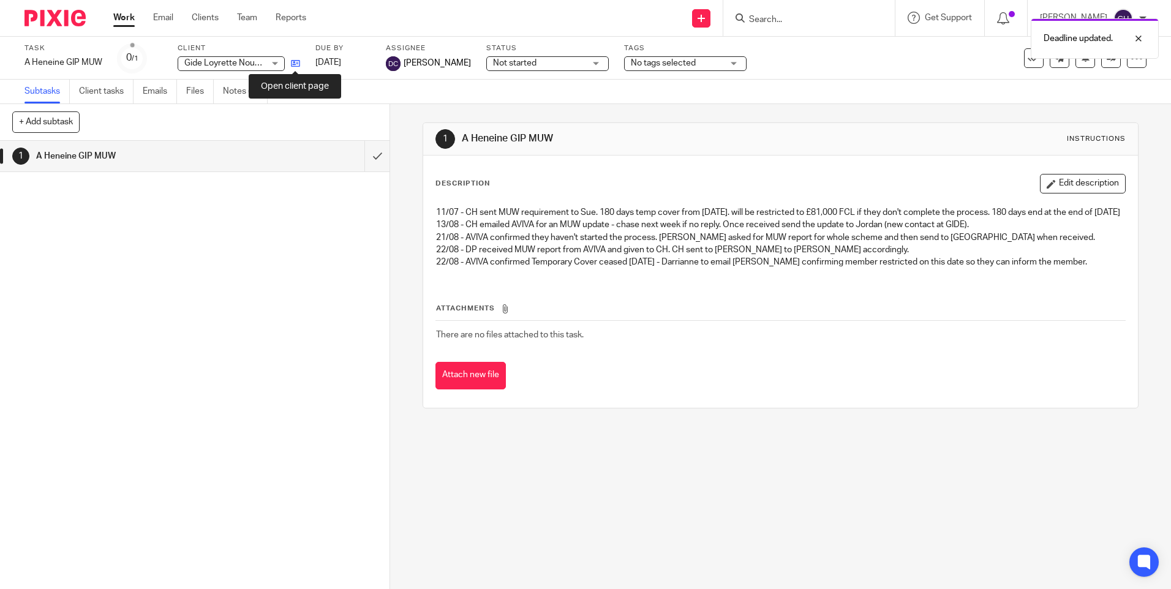
click at [293, 66] on icon at bounding box center [295, 63] width 9 height 9
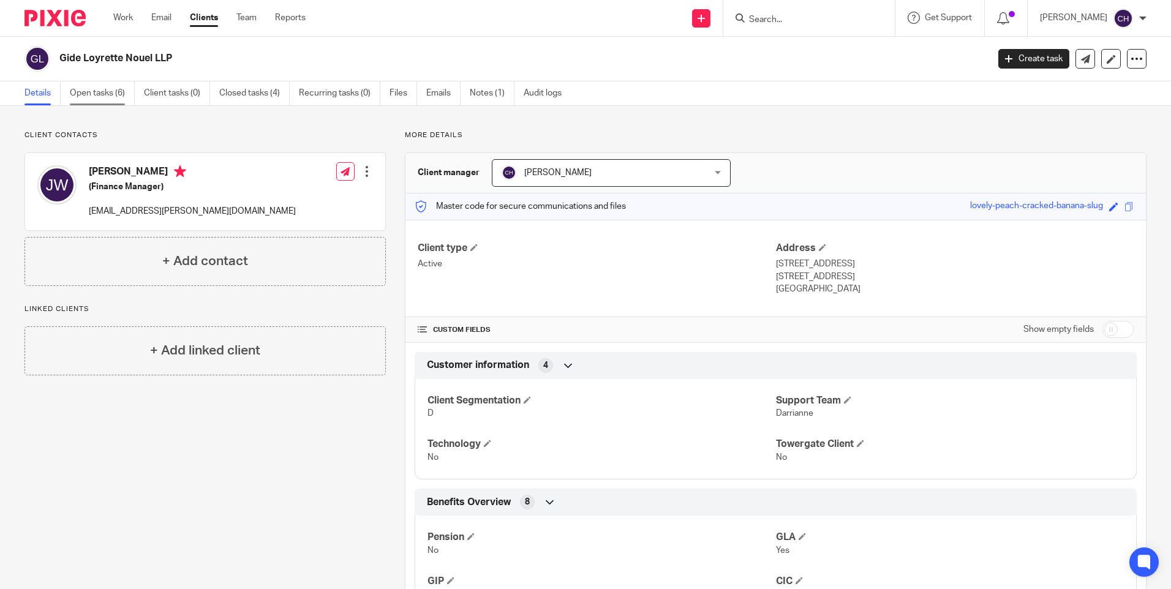
click at [108, 85] on link "Open tasks (6)" at bounding box center [102, 93] width 65 height 24
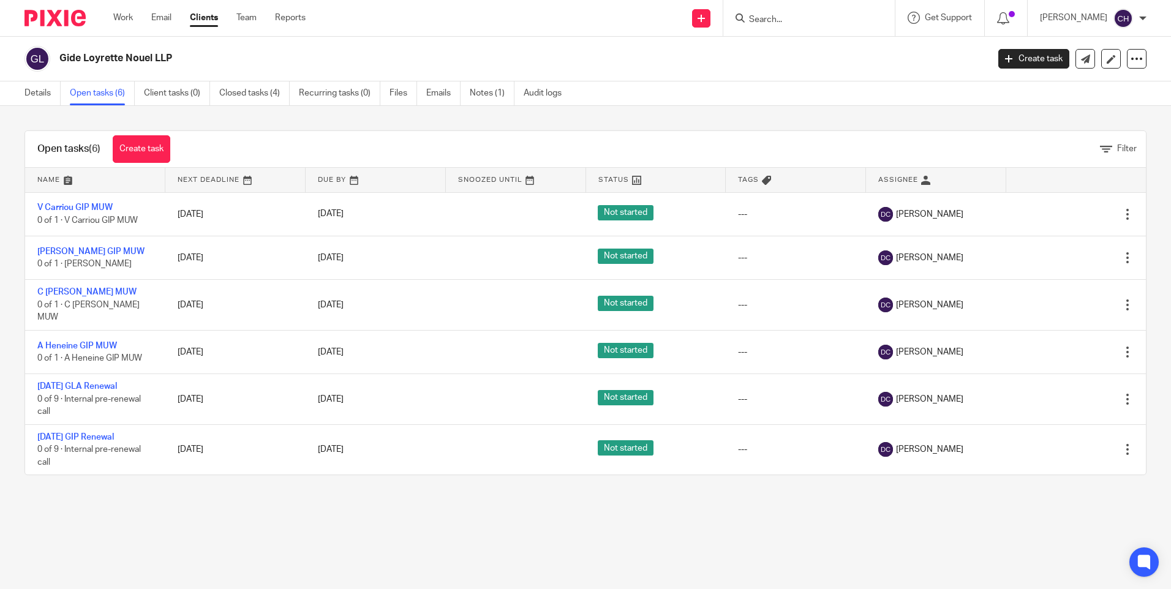
click at [61, 21] on img at bounding box center [55, 18] width 61 height 17
